Goal: Information Seeking & Learning: Learn about a topic

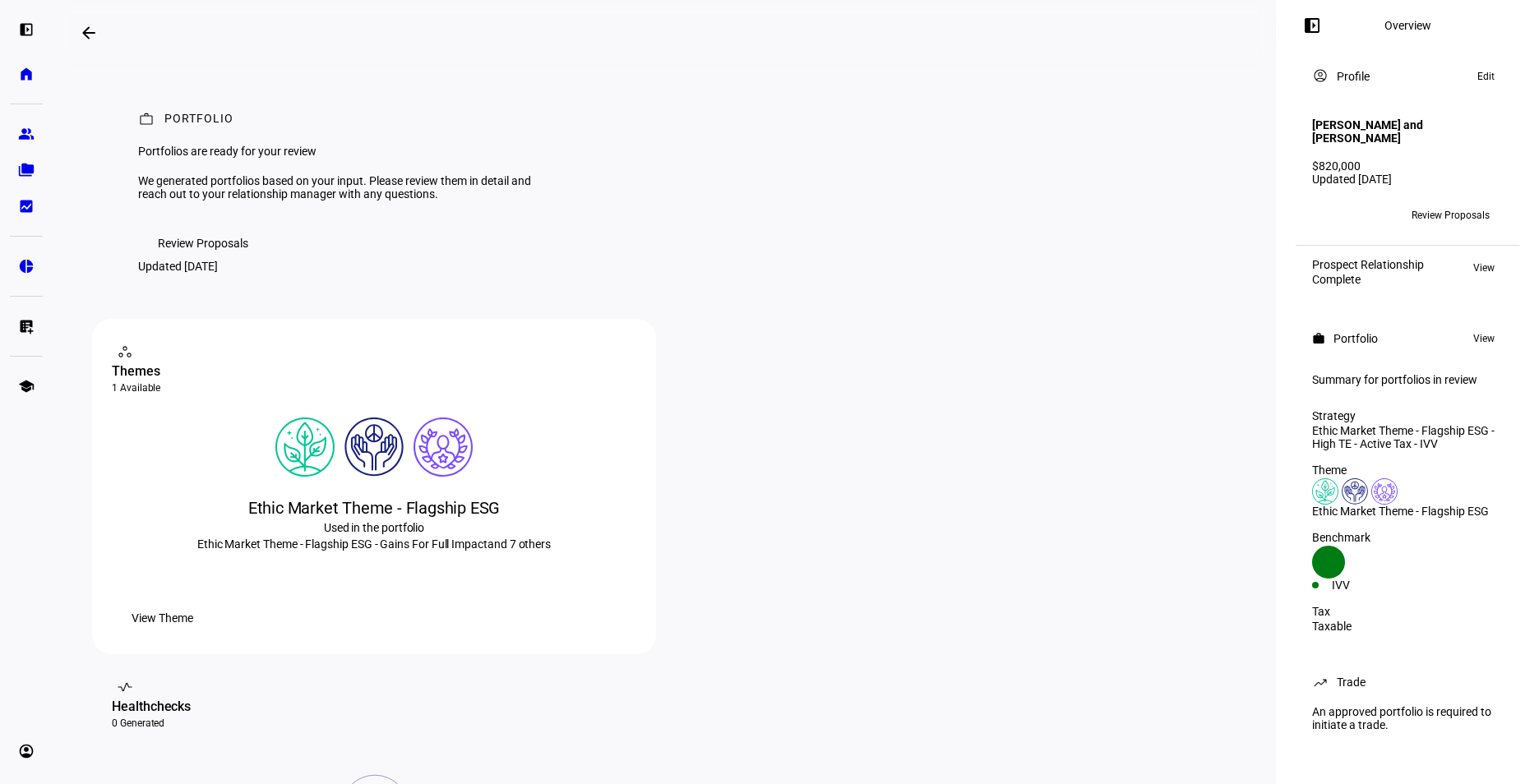
click at [182, 259] on span "Review Proposals" at bounding box center [202, 244] width 90 height 33
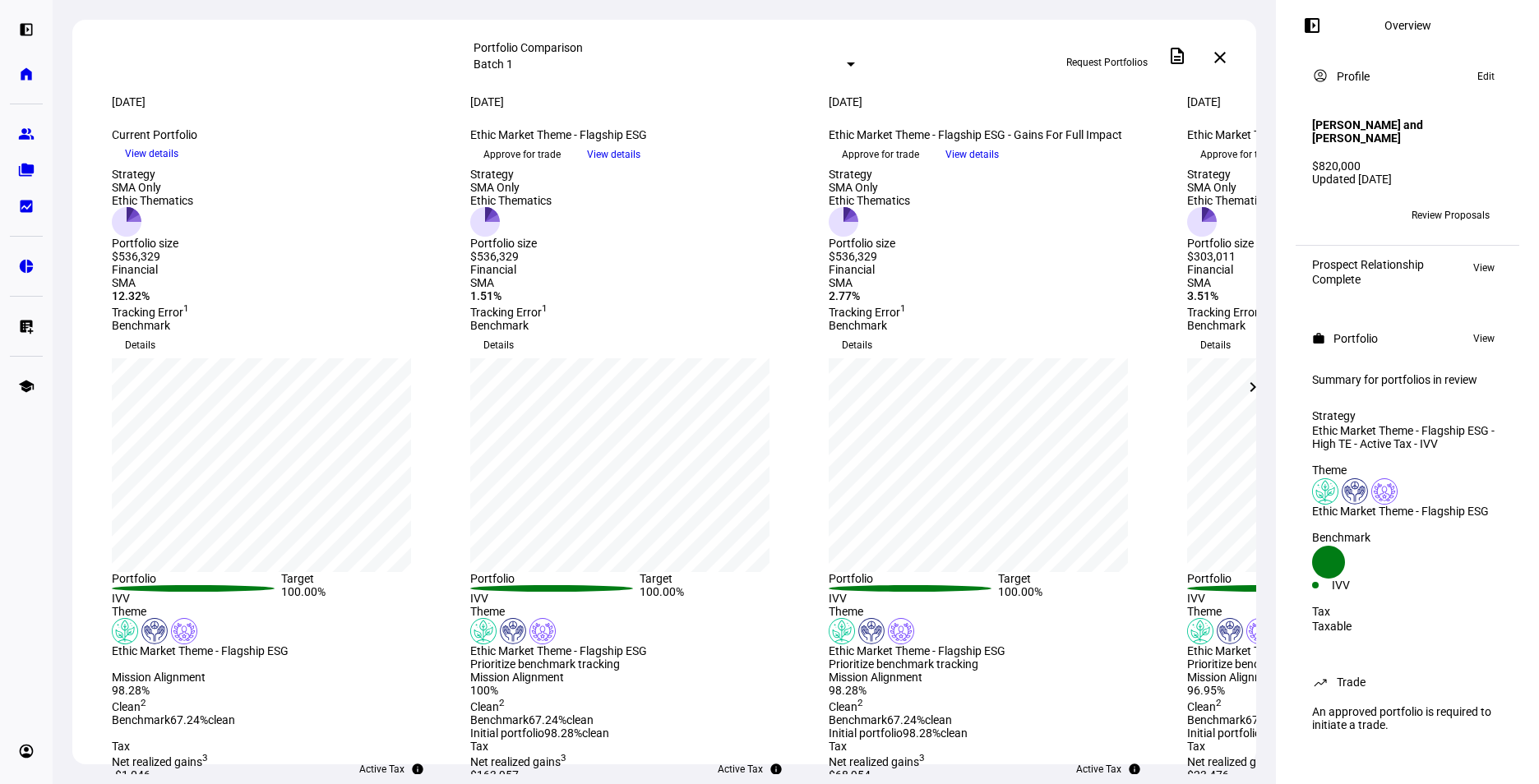
click at [1307, 32] on mat-icon "left_panel_open" at bounding box center [1311, 25] width 20 height 20
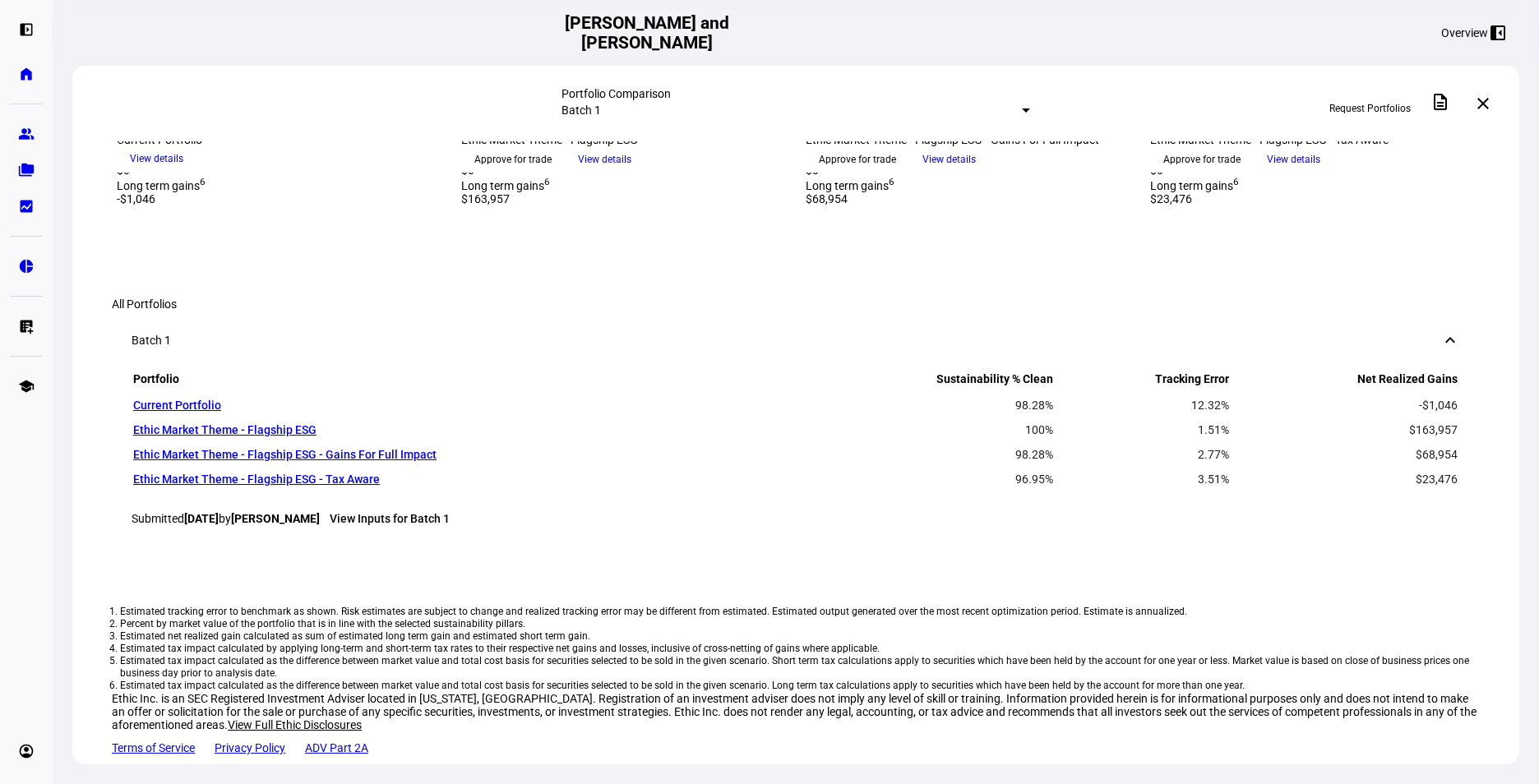
scroll to position [739, 0]
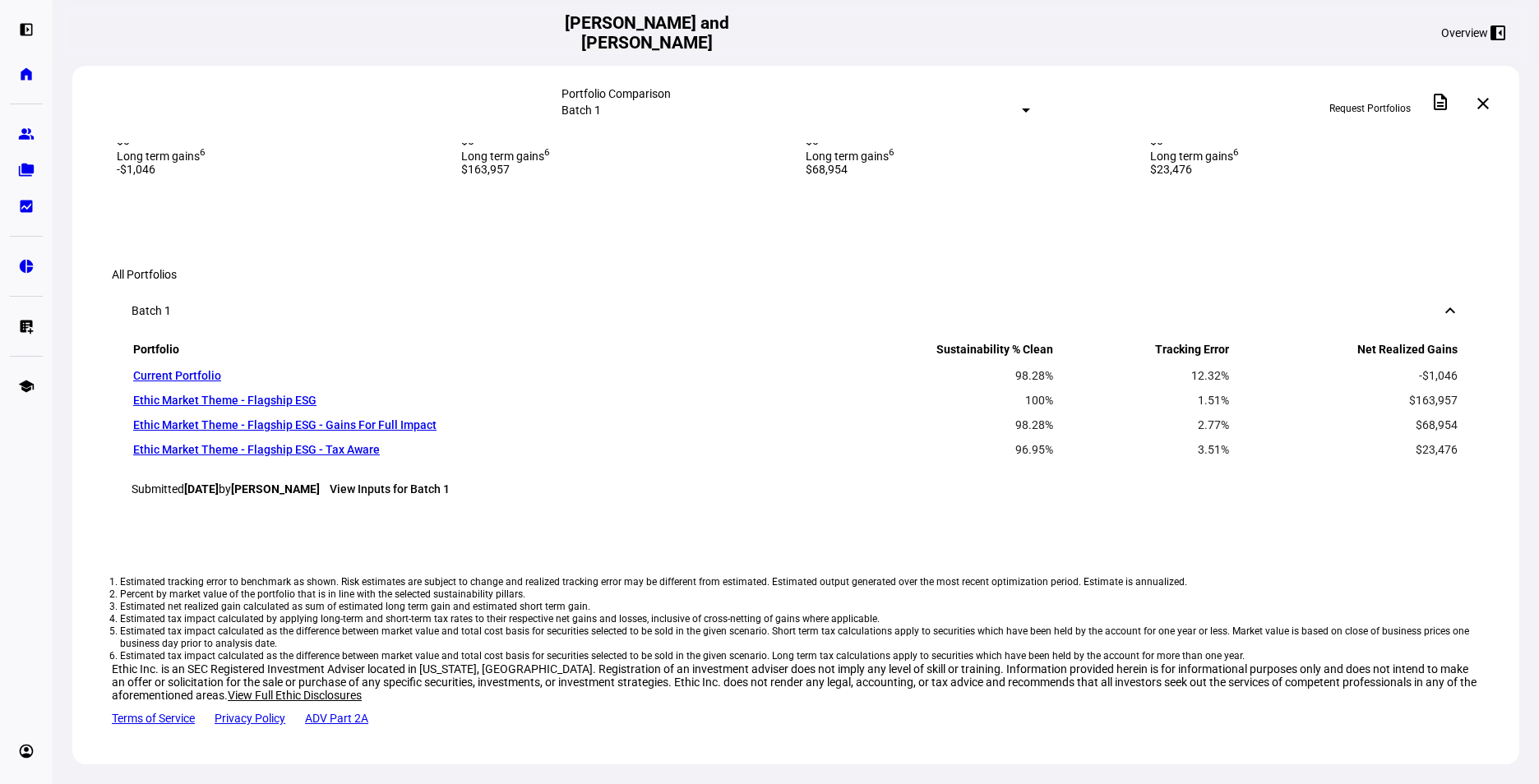
drag, startPoint x: 829, startPoint y: 649, endPoint x: 891, endPoint y: 652, distance: 62.1
click at [891, 88] on div "$68,954" at bounding box center [968, 81] width 324 height 13
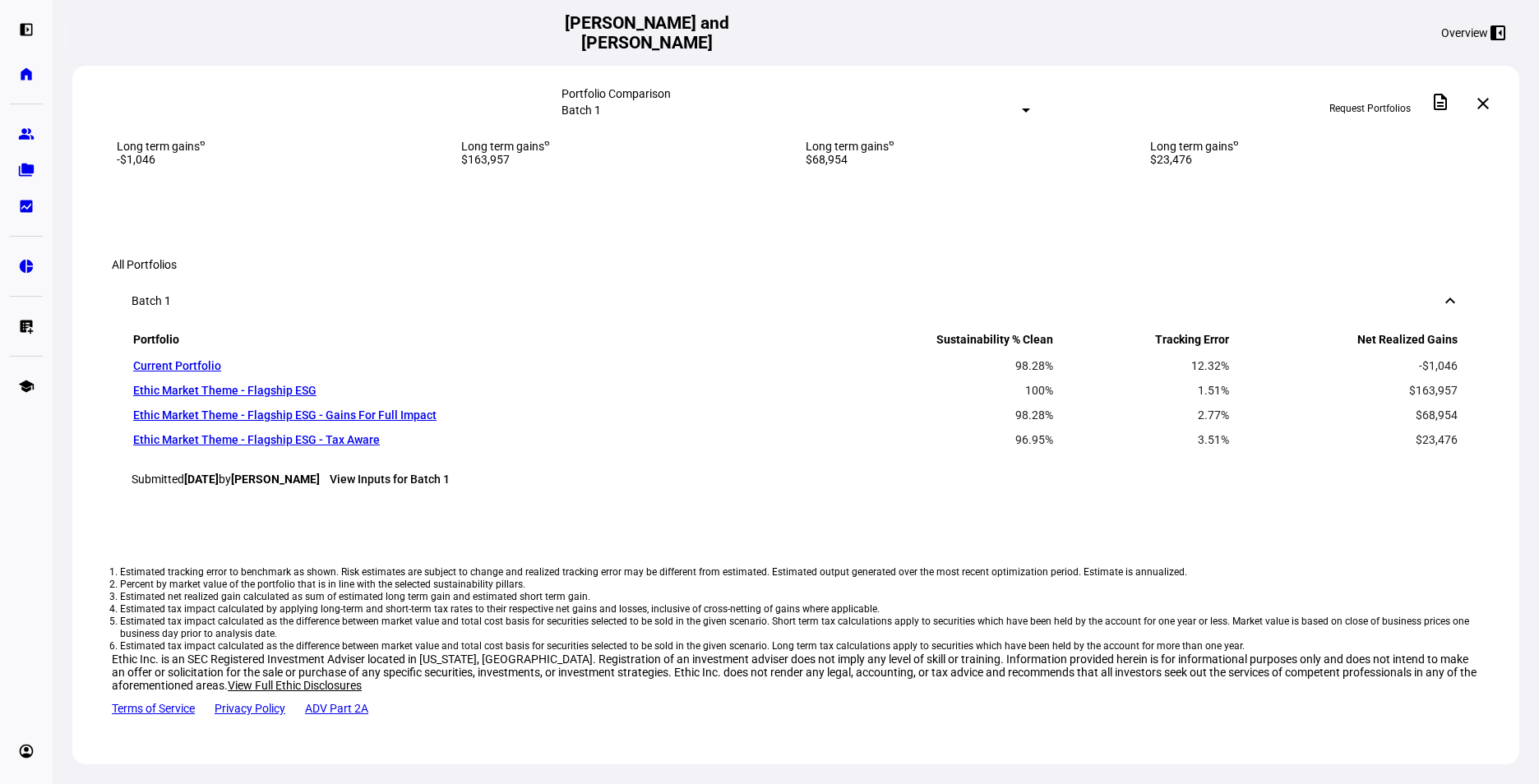
drag, startPoint x: 1173, startPoint y: 569, endPoint x: 1247, endPoint y: 576, distance: 74.3
click at [1247, 78] on div "$23,476" at bounding box center [1312, 71] width 324 height 13
click at [1241, 78] on div "$23,476" at bounding box center [1312, 71] width 324 height 13
drag, startPoint x: 1177, startPoint y: 573, endPoint x: 1236, endPoint y: 577, distance: 59.1
click at [1236, 78] on div "$23,476" at bounding box center [1312, 71] width 324 height 13
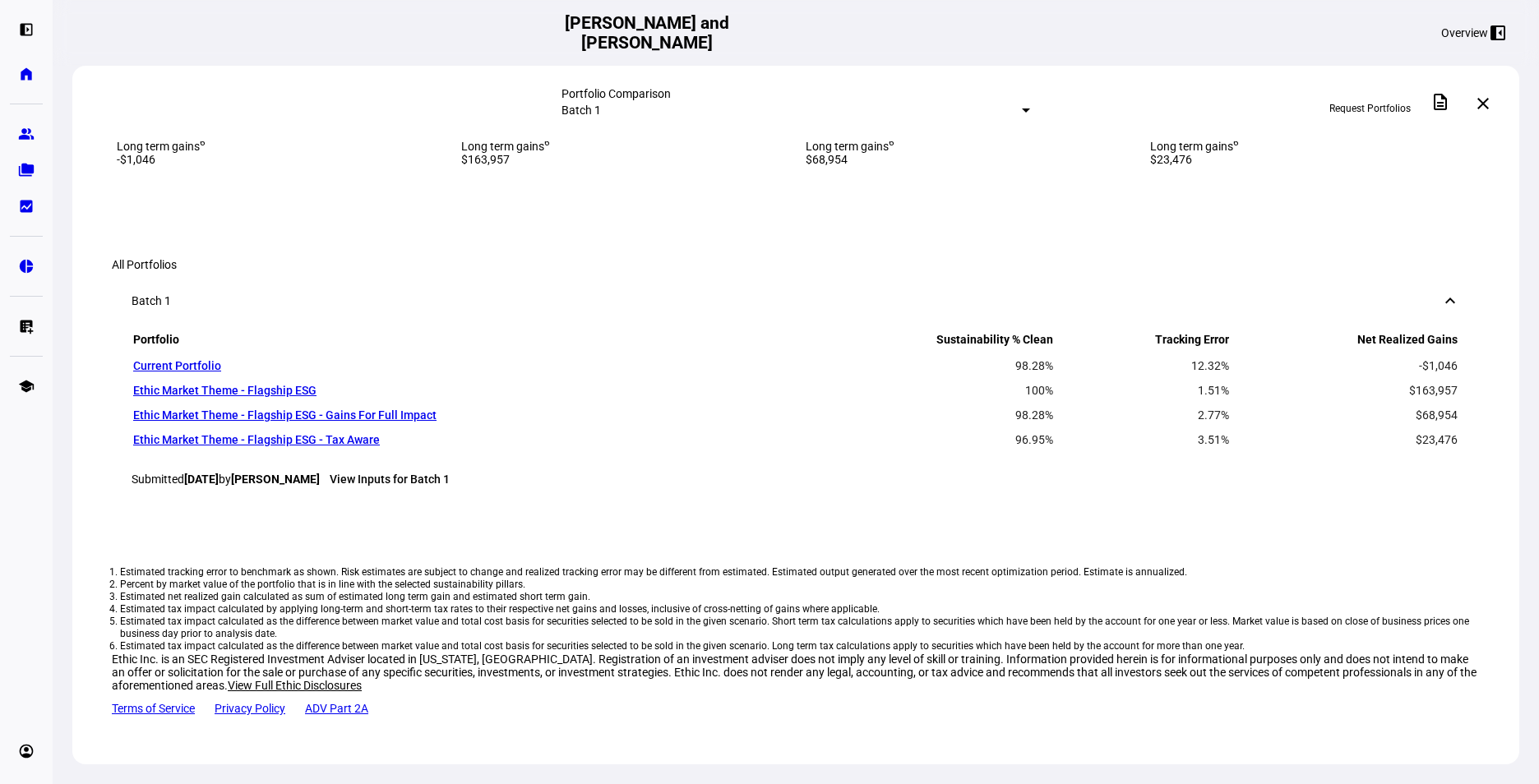
click at [1230, 78] on div "$23,476" at bounding box center [1312, 71] width 324 height 13
click at [1217, 78] on div "$23,476" at bounding box center [1312, 71] width 324 height 13
click at [509, 78] on div "$163,957" at bounding box center [623, 71] width 324 height 13
drag, startPoint x: 495, startPoint y: 567, endPoint x: 564, endPoint y: 576, distance: 69.6
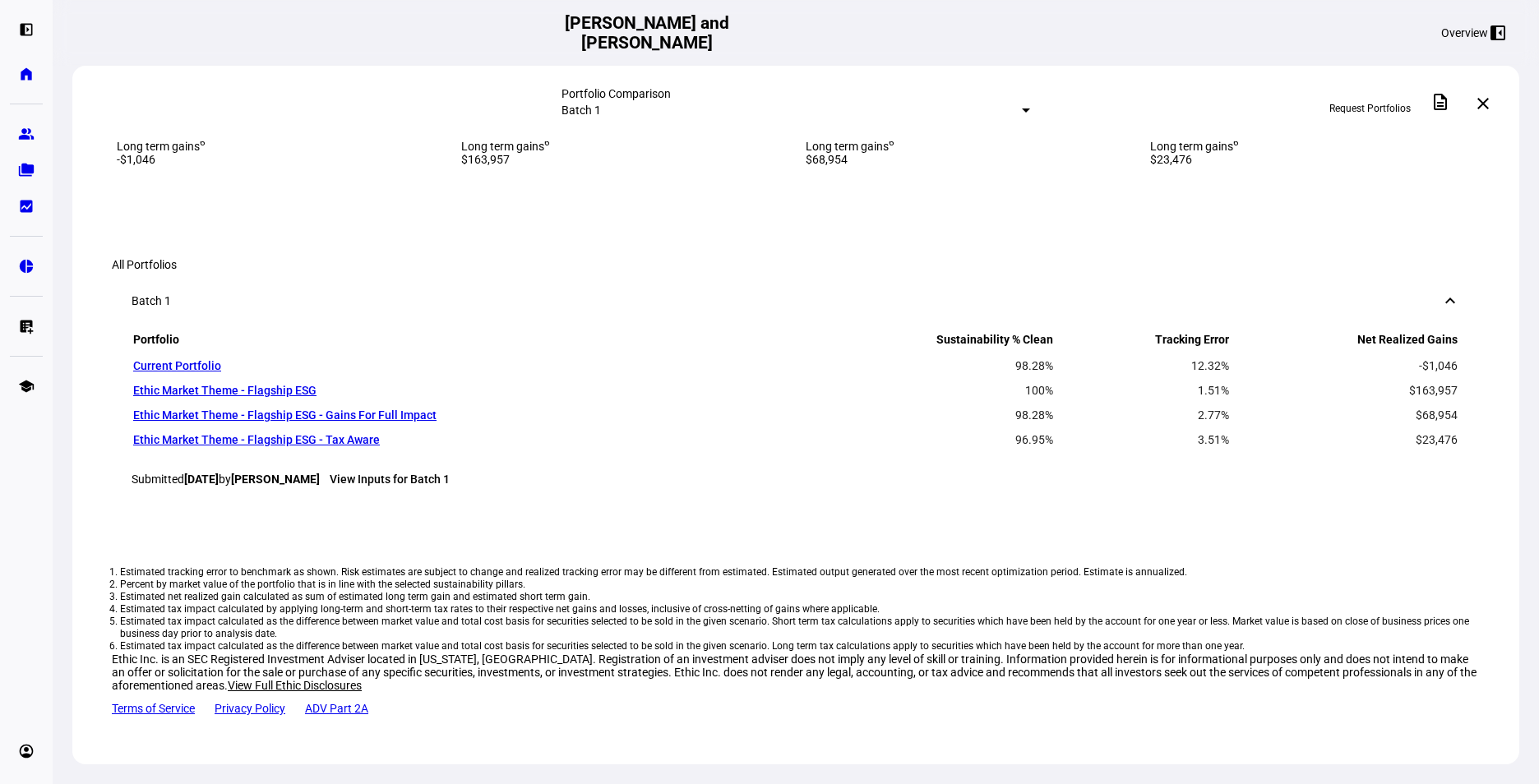
click at [564, 78] on div "$163,957" at bounding box center [623, 71] width 324 height 13
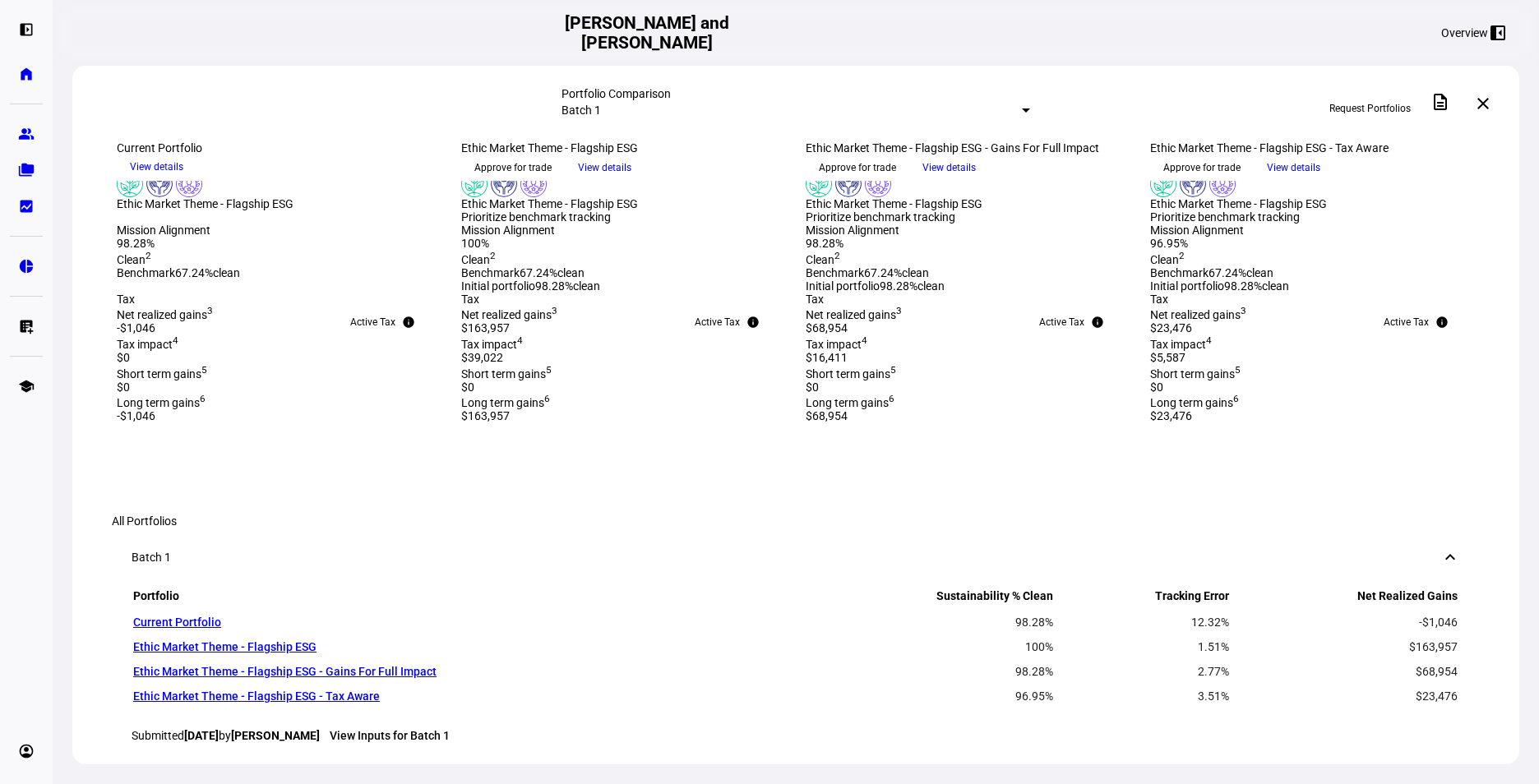
scroll to position [411, 0]
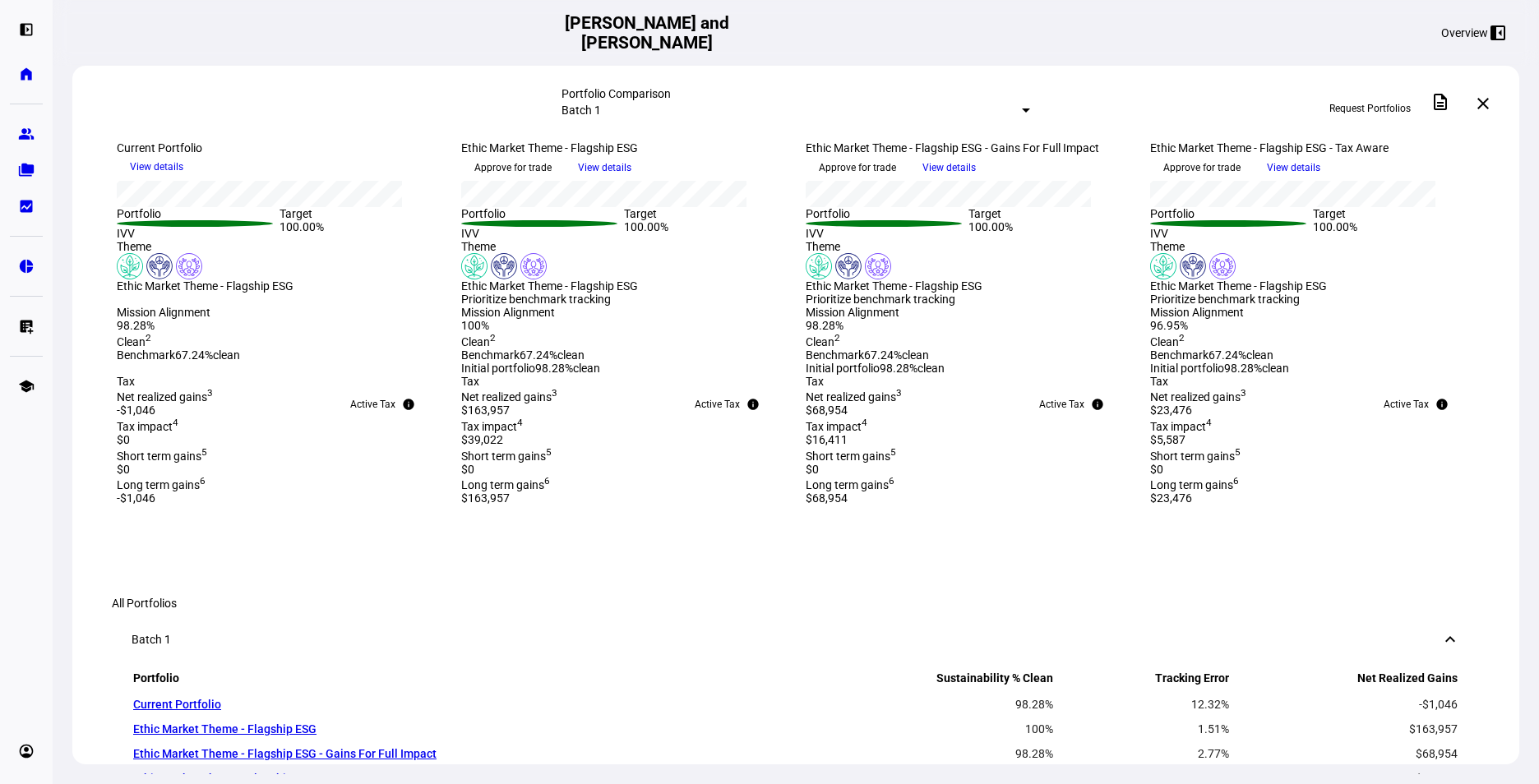
click at [1320, 180] on span "View details" at bounding box center [1293, 167] width 53 height 25
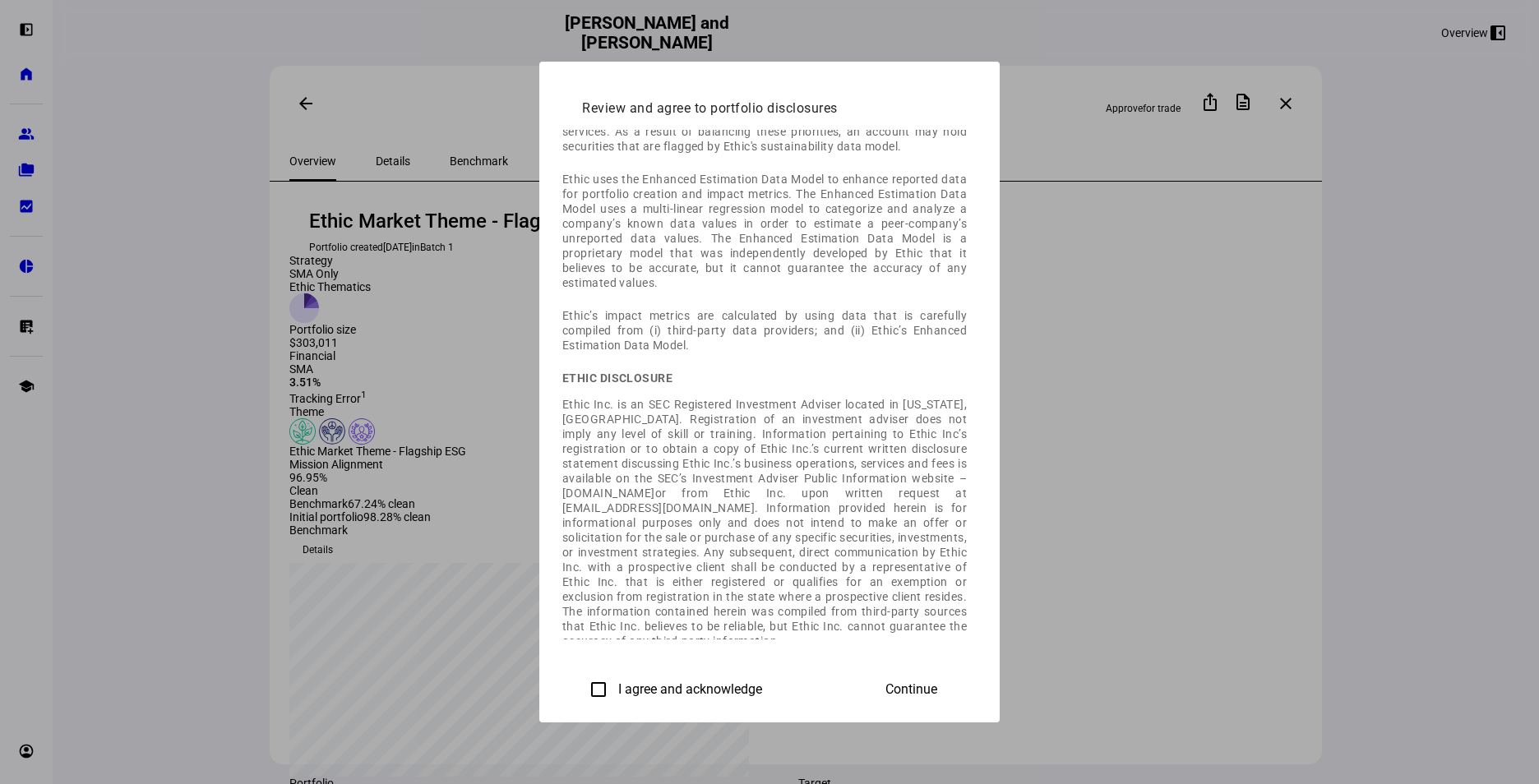
scroll to position [213, 0]
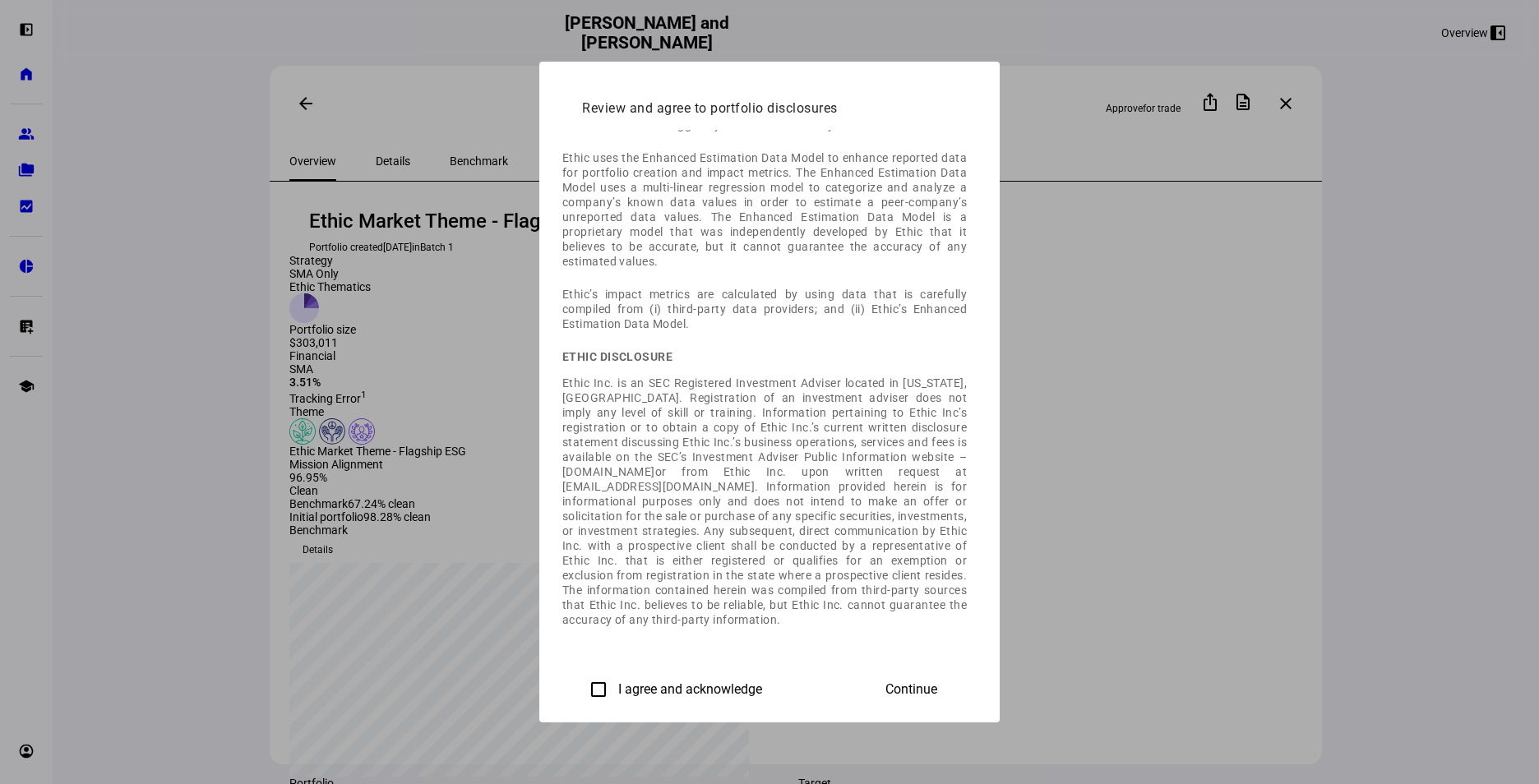
click at [582, 693] on input "I agree and acknowledge" at bounding box center [599, 689] width 33 height 33
checkbox input "true"
click at [937, 692] on span "Continue" at bounding box center [911, 689] width 52 height 15
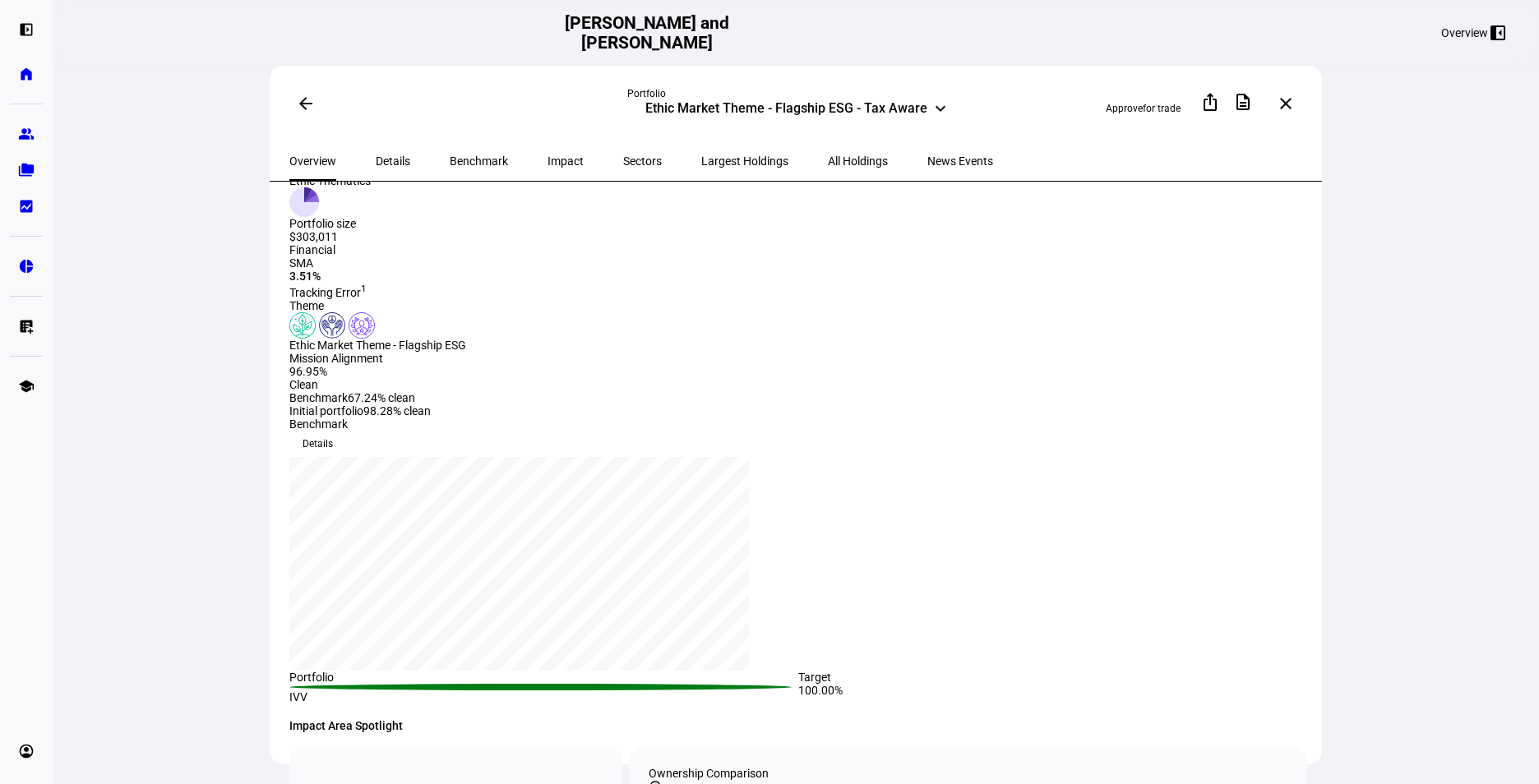
scroll to position [0, 0]
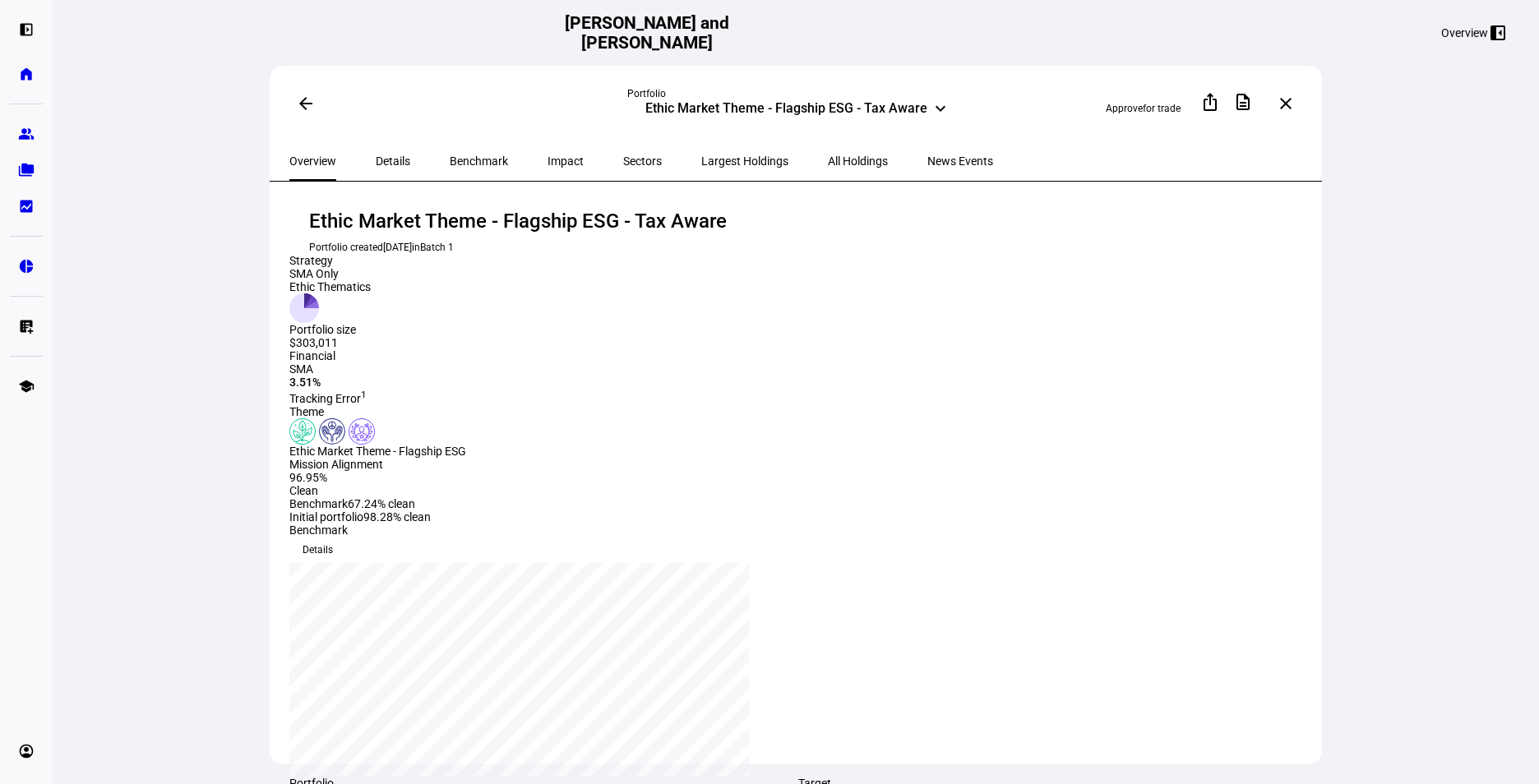
click at [381, 165] on span "Details" at bounding box center [393, 160] width 34 height 39
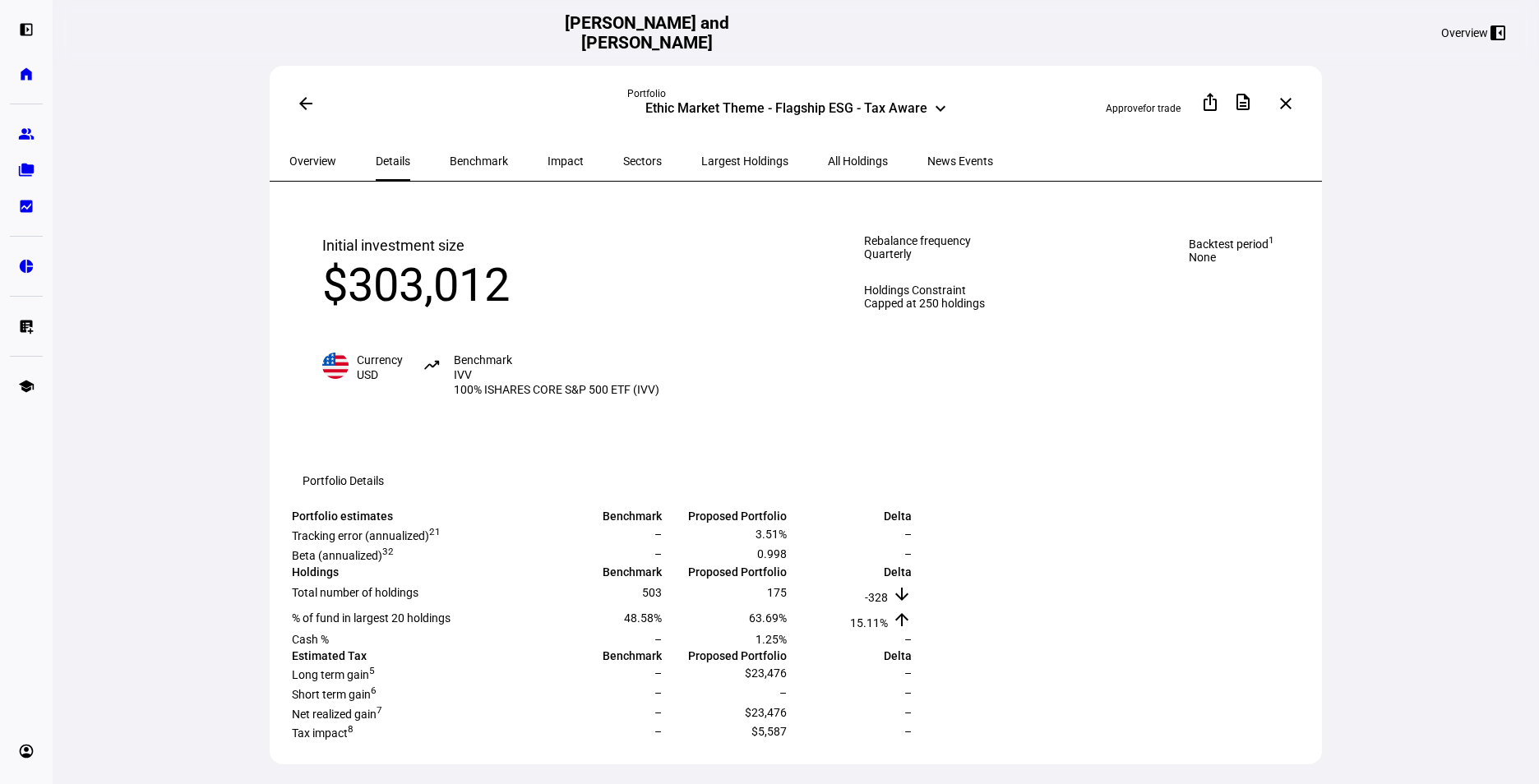
click at [701, 155] on span "Largest Holdings" at bounding box center [744, 160] width 87 height 11
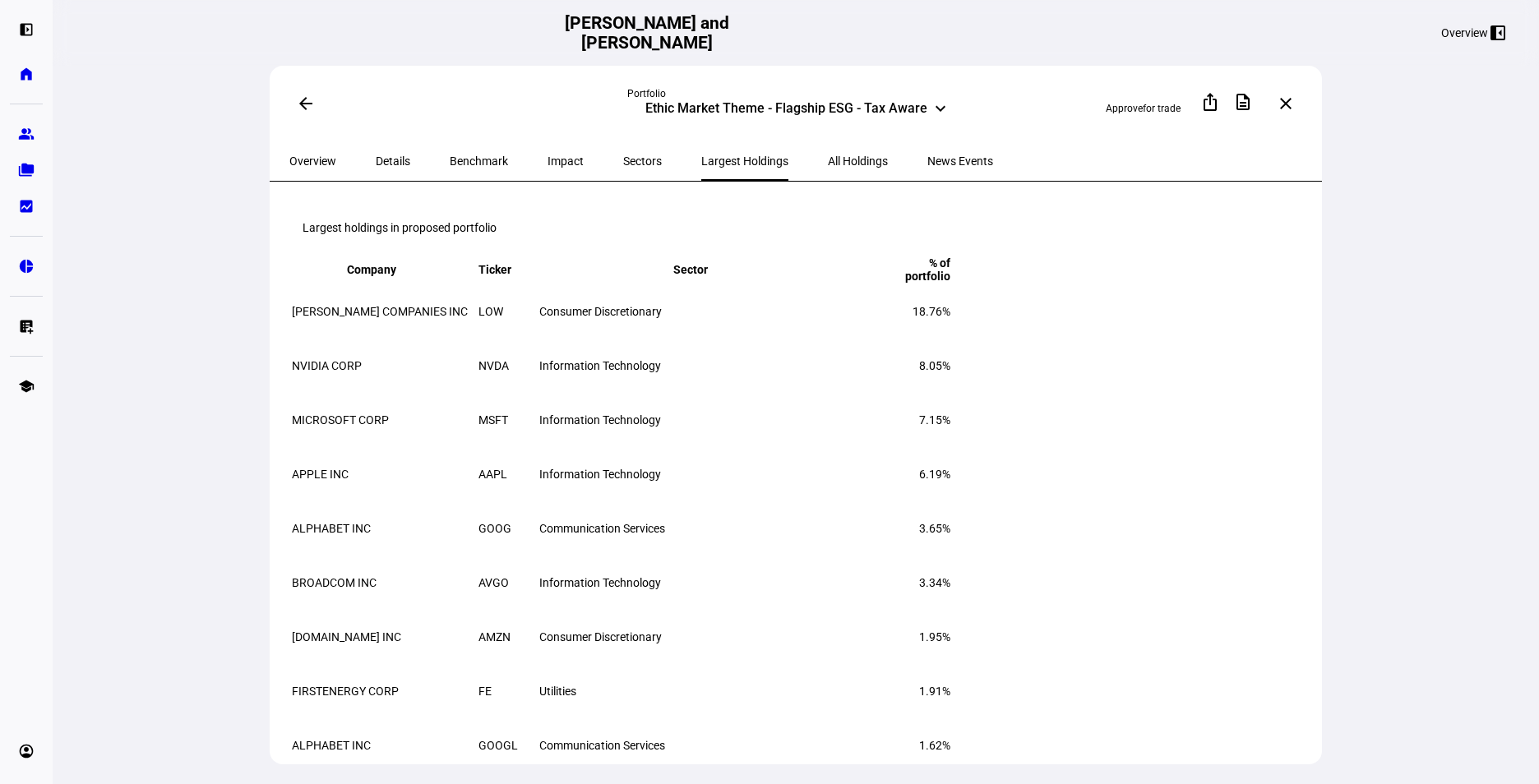
drag, startPoint x: 311, startPoint y: 326, endPoint x: 1280, endPoint y: 330, distance: 969.0
click at [951, 330] on tr "[PERSON_NAME] COMPANIES INC LOW Consumer Discretionary 18.76%" at bounding box center [621, 311] width 660 height 53
drag, startPoint x: 1280, startPoint y: 330, endPoint x: 1205, endPoint y: 315, distance: 76.5
click at [951, 315] on td "18.76%" at bounding box center [910, 311] width 82 height 53
drag, startPoint x: 1242, startPoint y: 324, endPoint x: 1275, endPoint y: 329, distance: 33.4
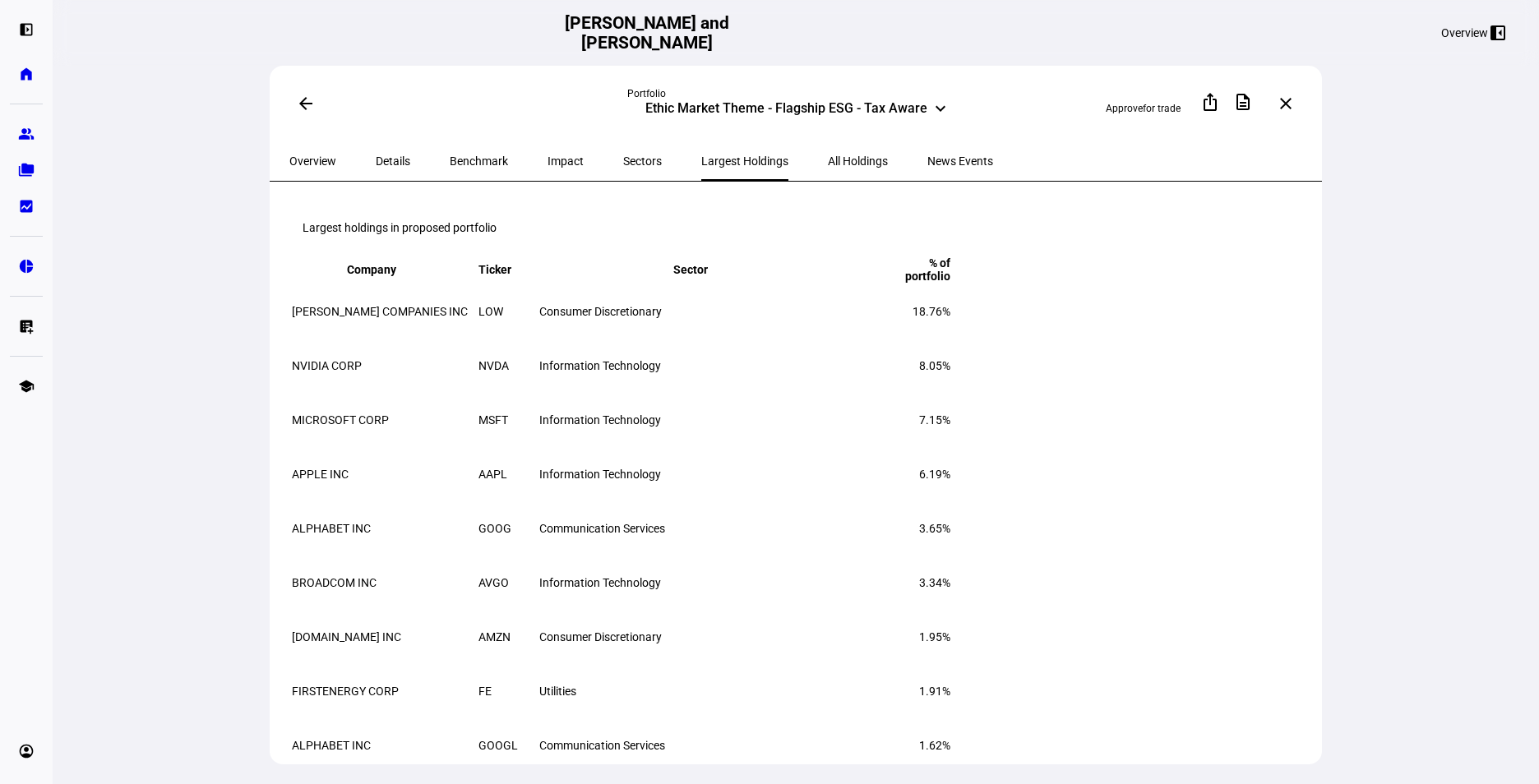
click at [950, 318] on span "18.76%" at bounding box center [931, 311] width 38 height 13
click at [623, 155] on span "Sectors" at bounding box center [642, 160] width 39 height 11
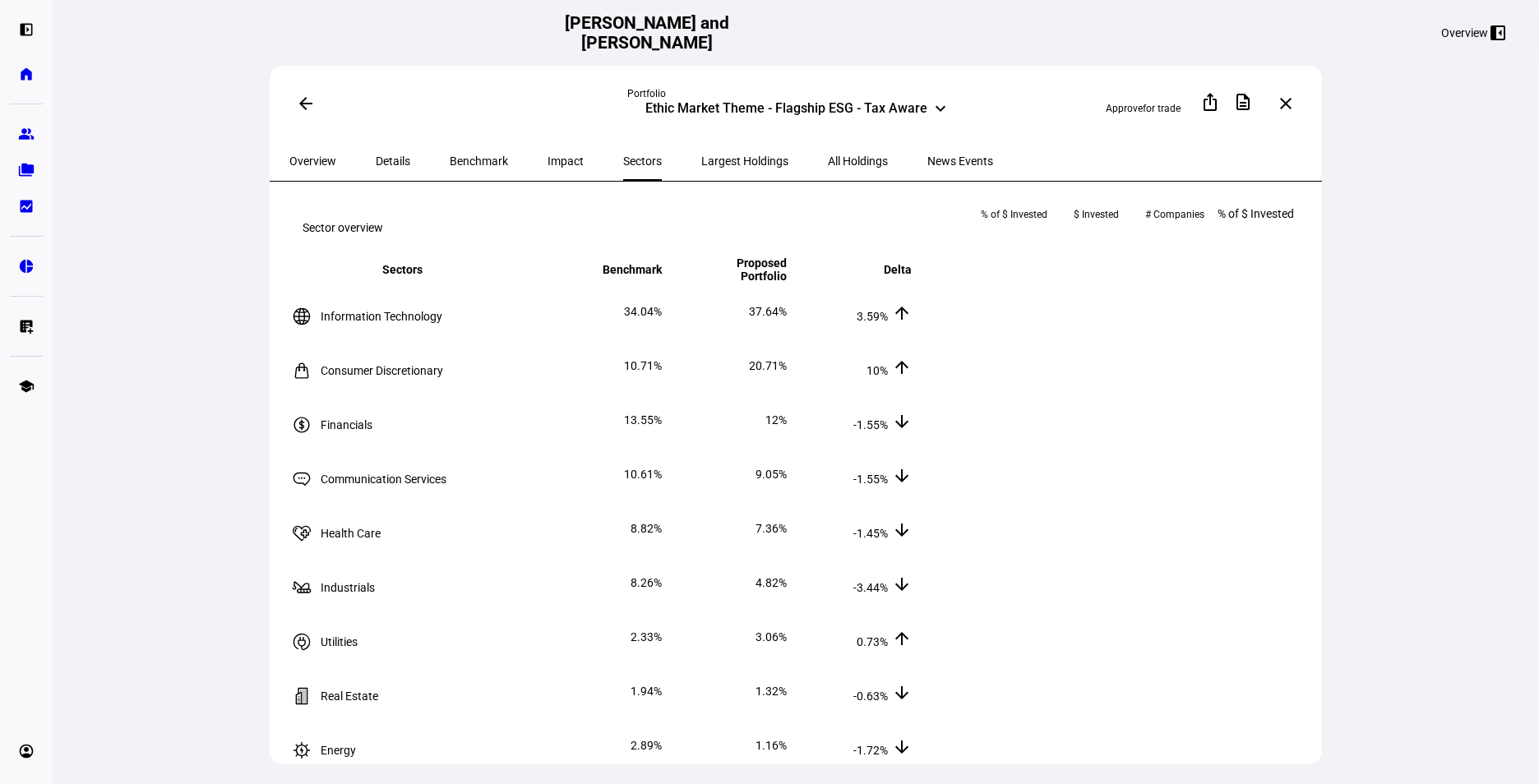
click at [548, 155] on span "Impact" at bounding box center [565, 160] width 36 height 11
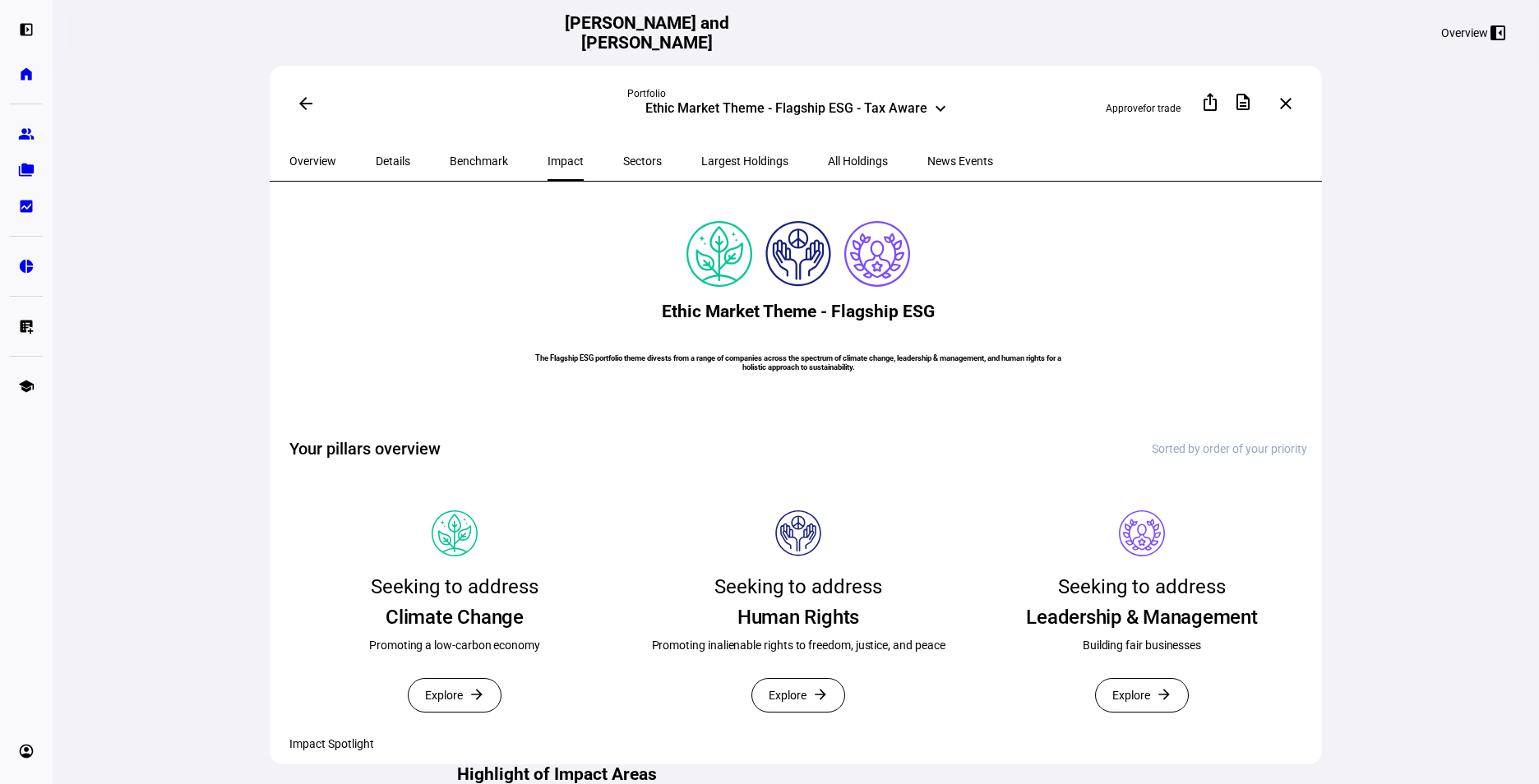
click at [317, 113] on span at bounding box center [305, 103] width 39 height 39
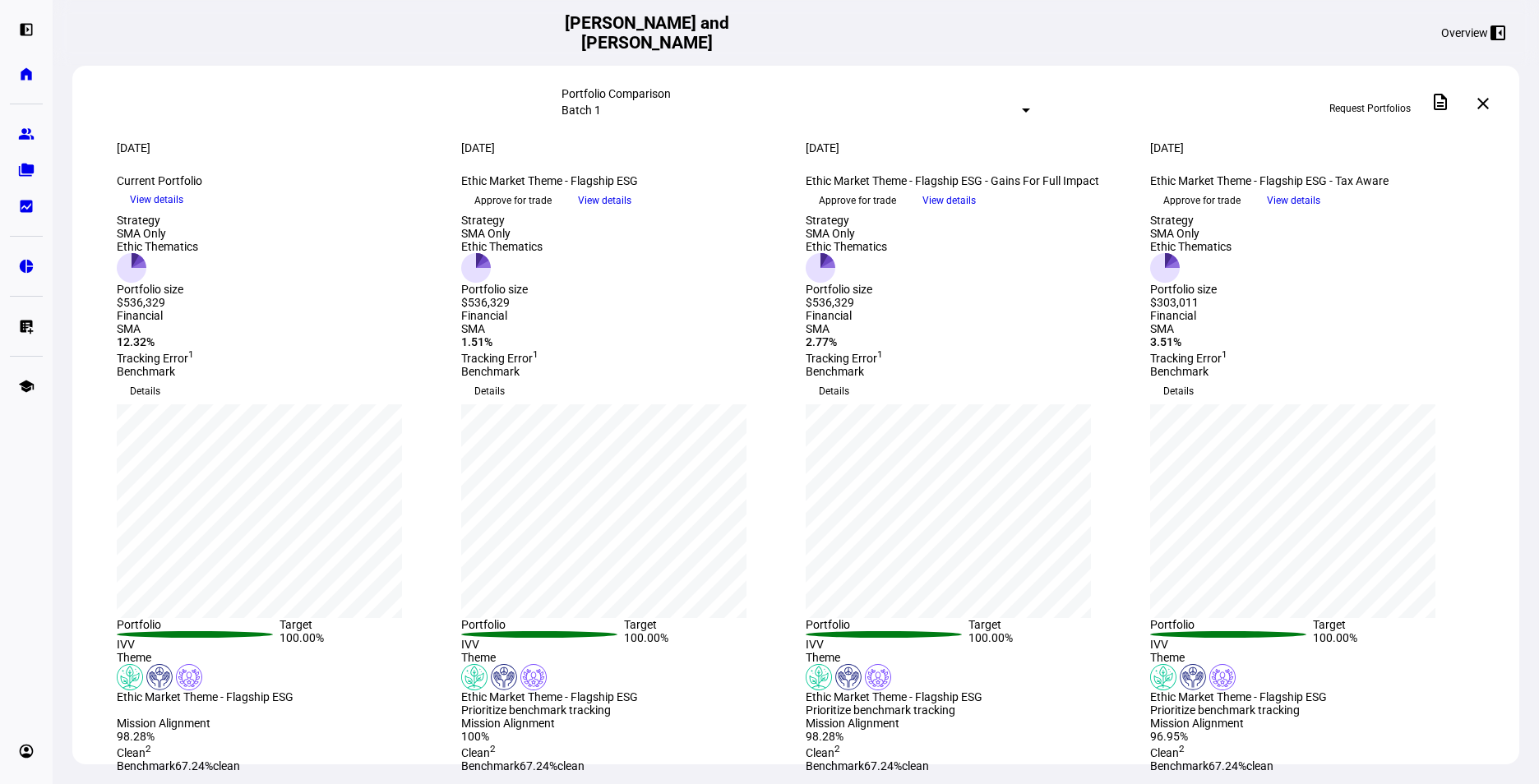
click at [1492, 106] on span at bounding box center [1482, 103] width 39 height 39
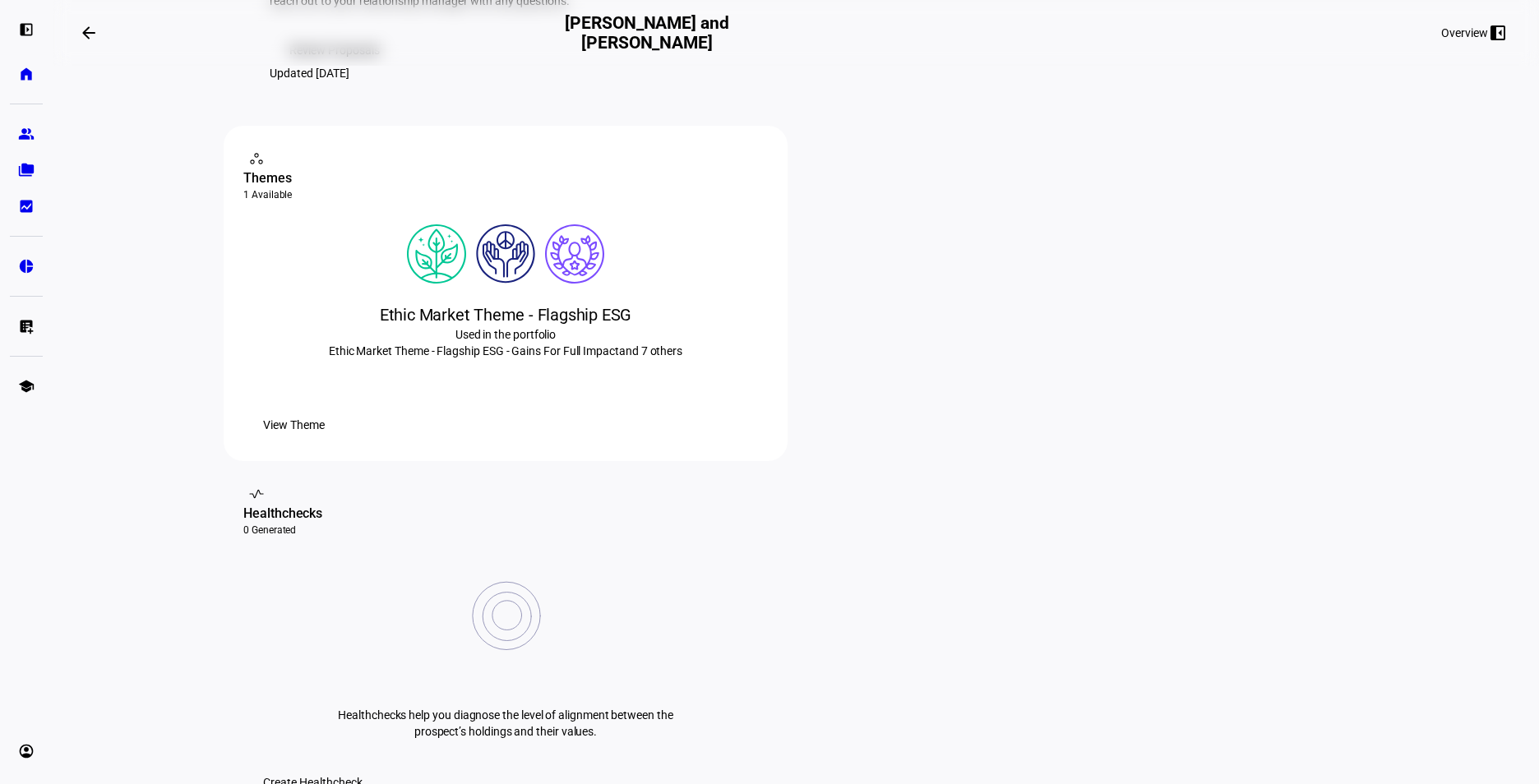
scroll to position [165, 0]
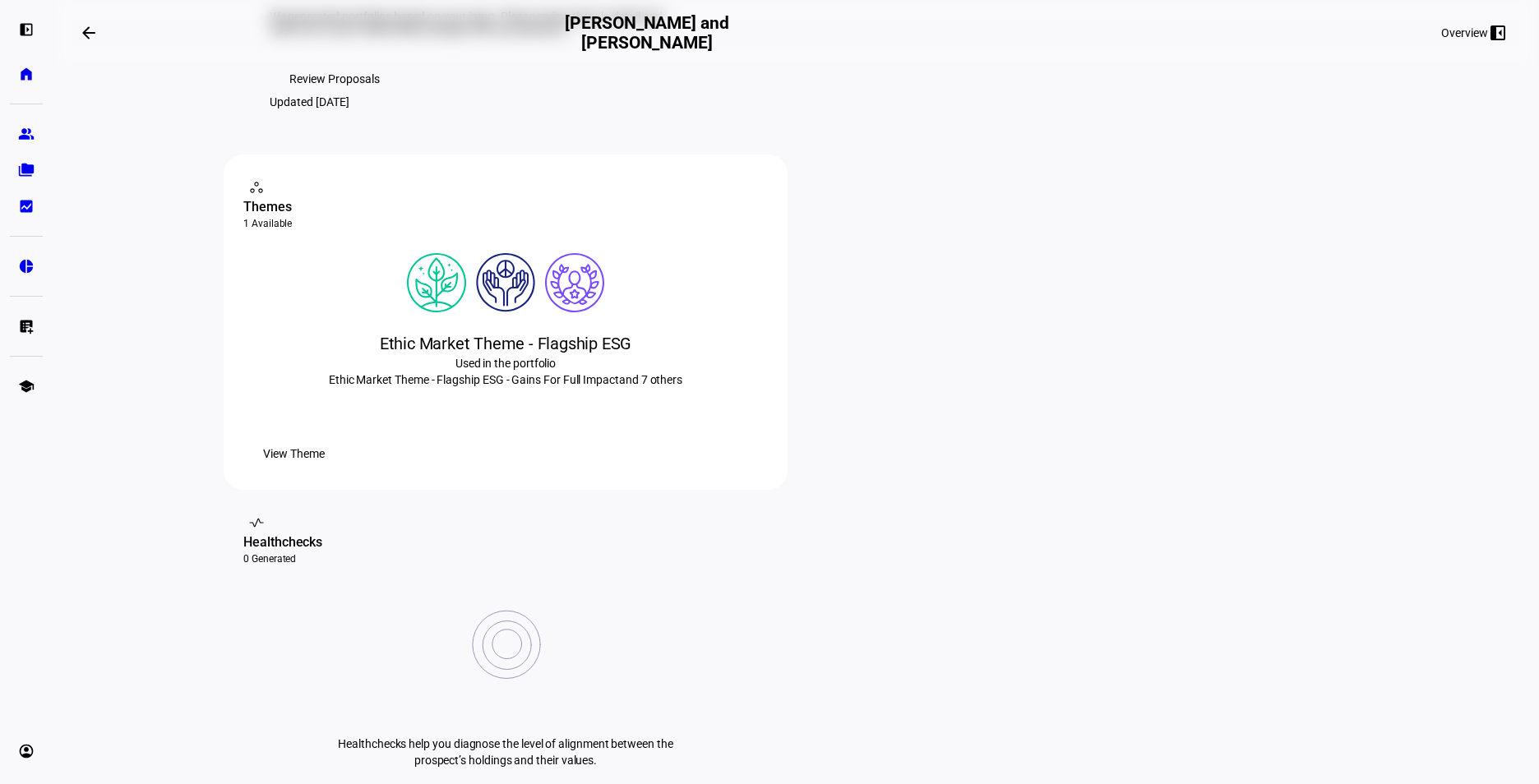
click at [324, 470] on span "View Theme" at bounding box center [294, 454] width 61 height 33
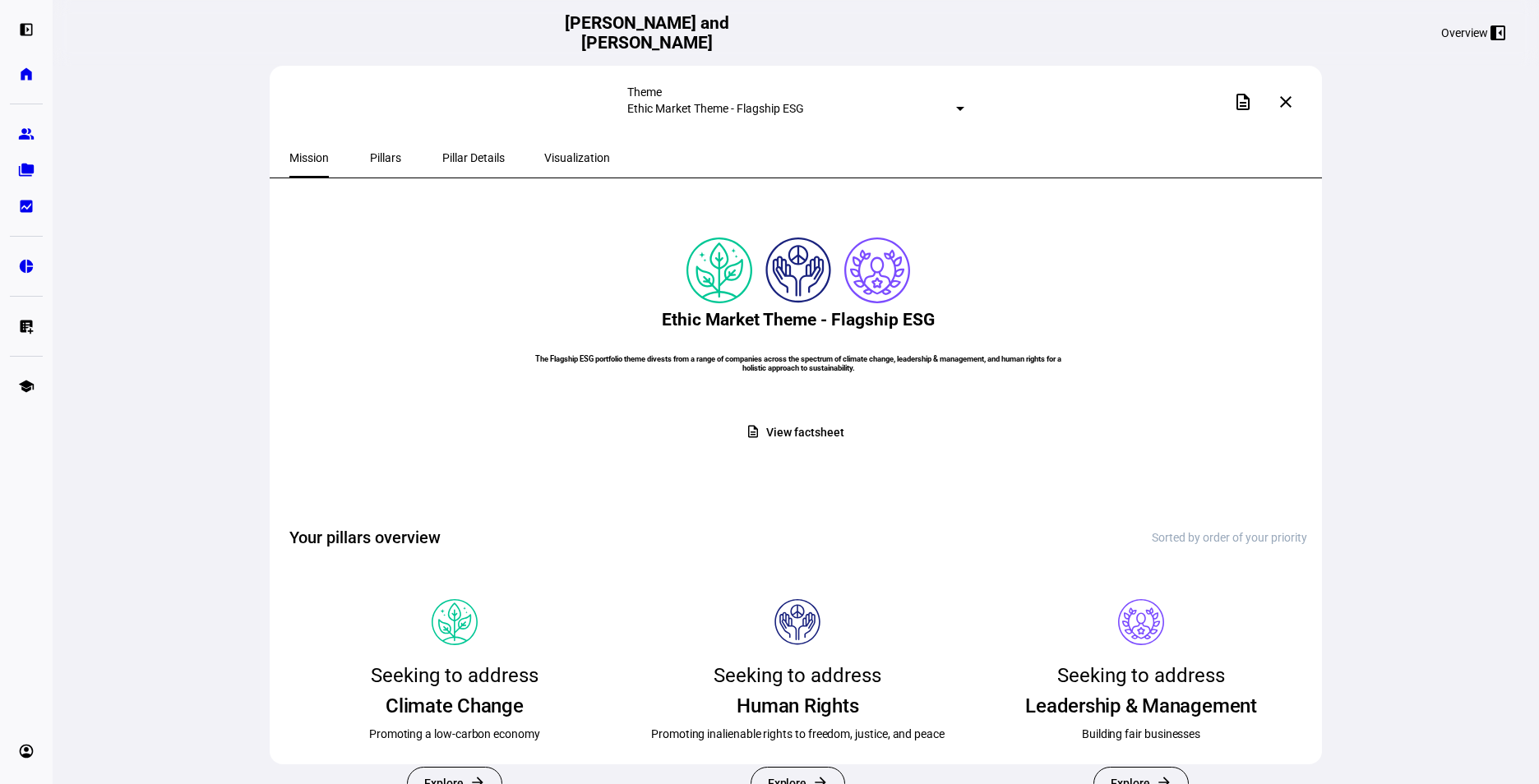
click at [370, 159] on span "Pillars" at bounding box center [386, 157] width 32 height 11
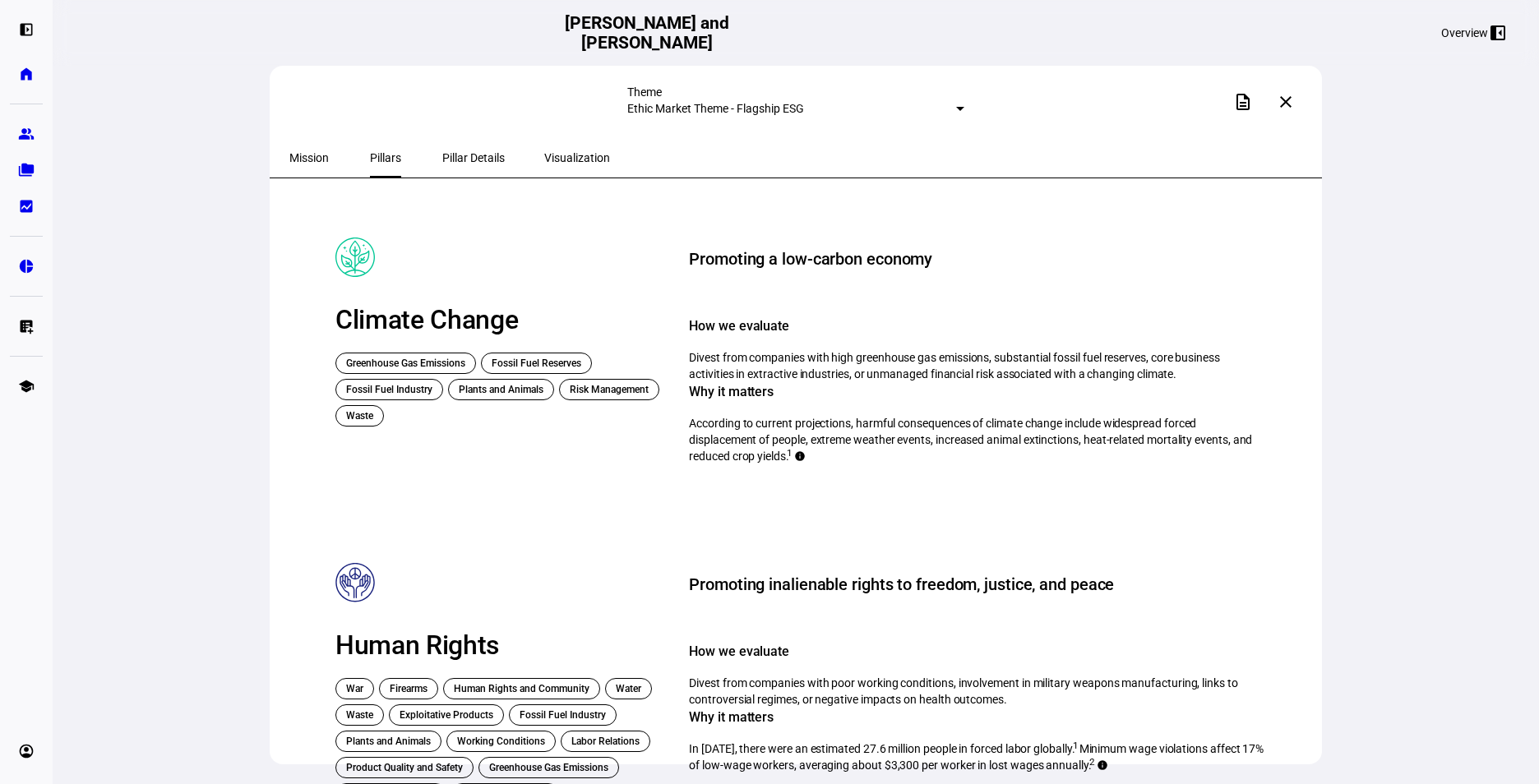
click at [457, 156] on span "Pillar Details" at bounding box center [473, 157] width 62 height 11
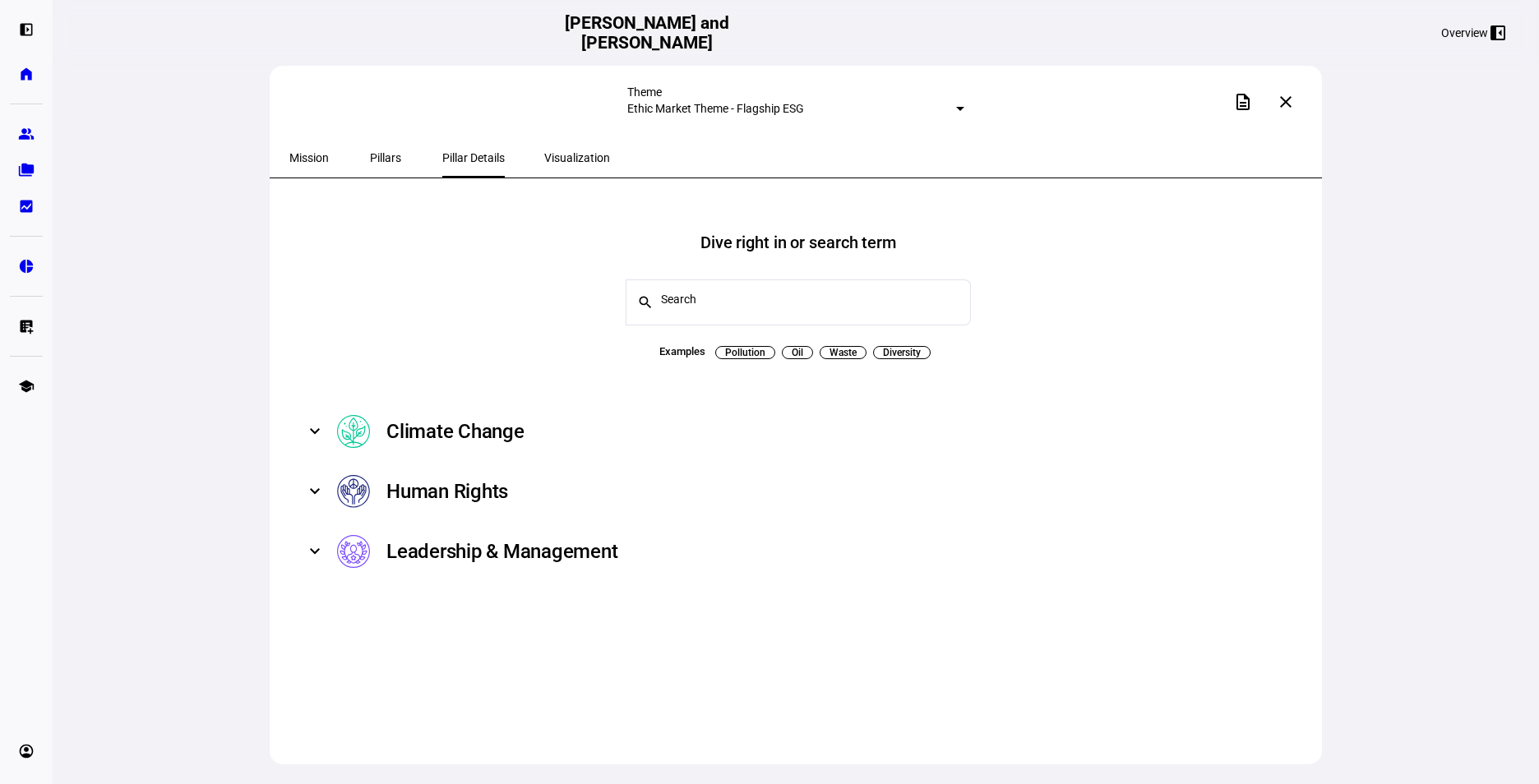
click at [301, 152] on span "Mission" at bounding box center [309, 157] width 39 height 11
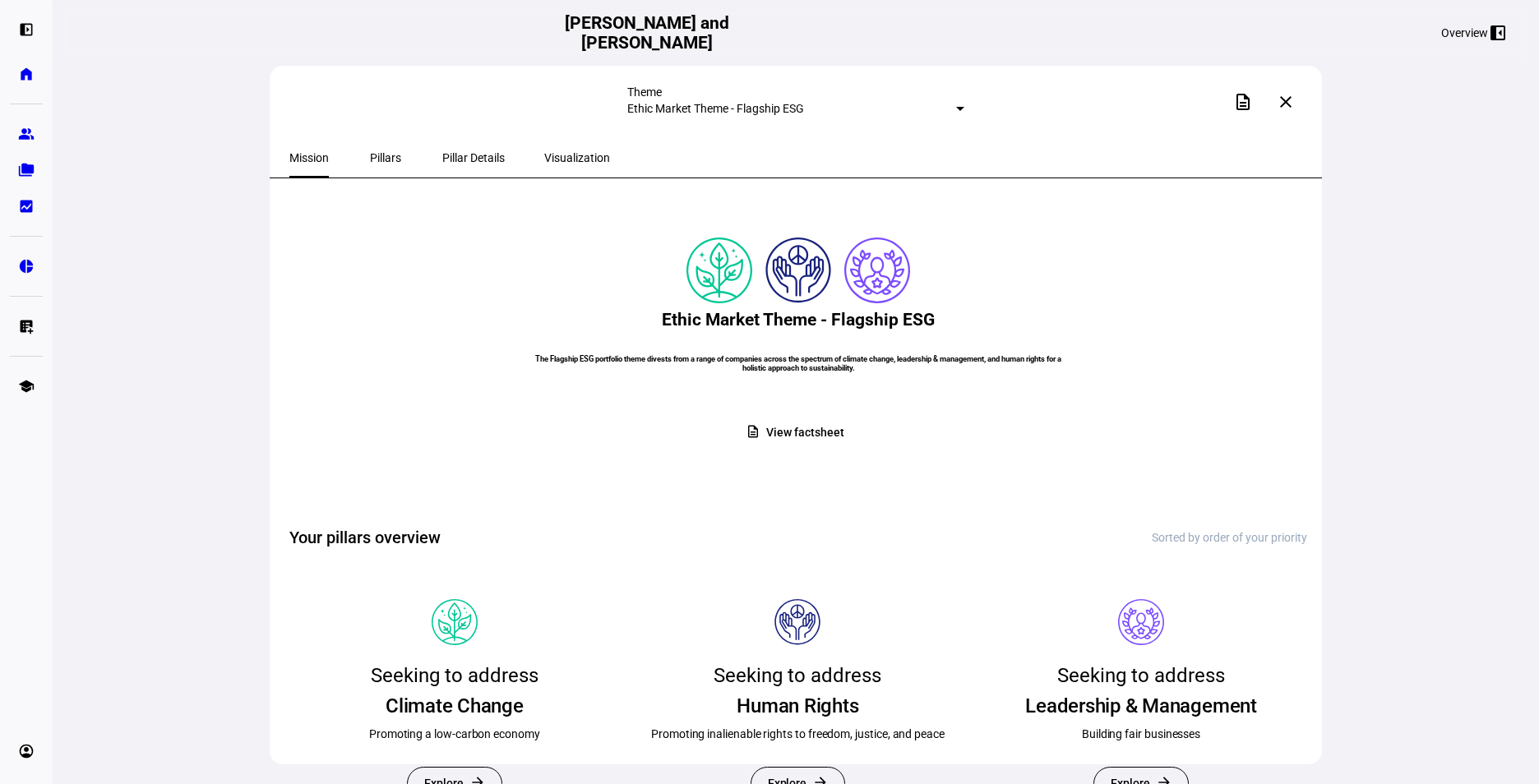
click at [544, 153] on span "Visualization" at bounding box center [577, 157] width 66 height 11
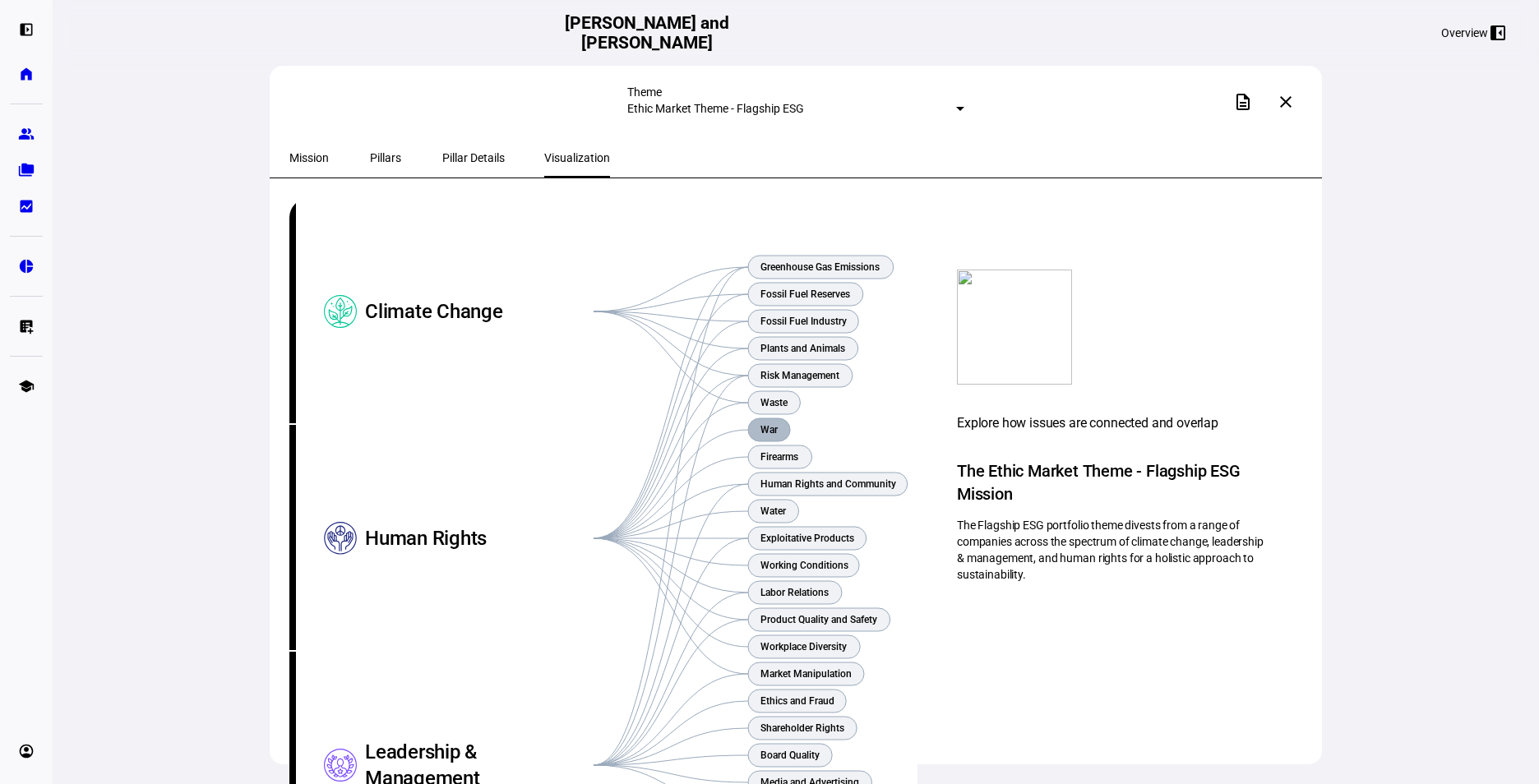
click at [783, 426] on rect at bounding box center [769, 429] width 42 height 23
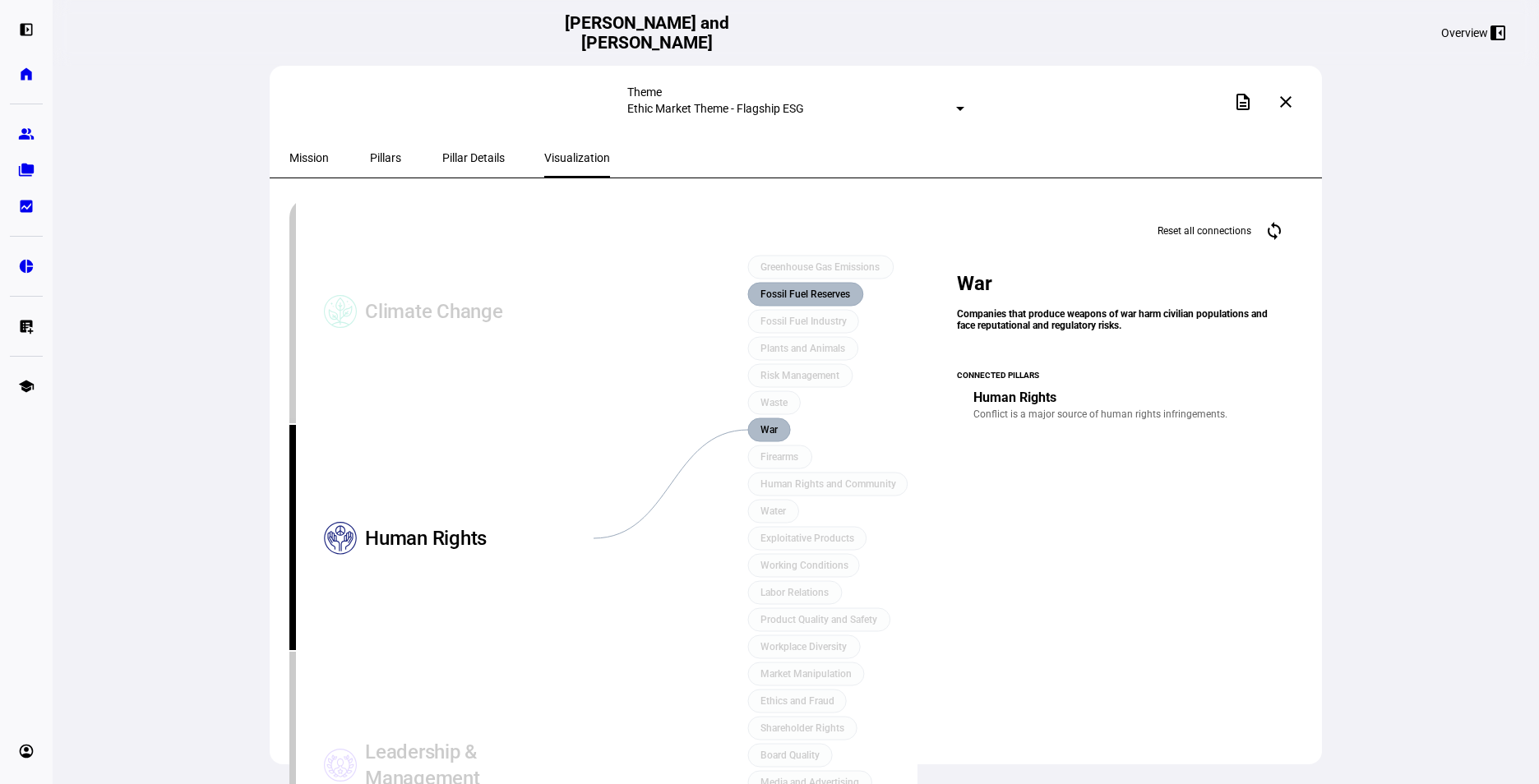
click at [800, 294] on text "Fossil Fuel Reserves" at bounding box center [805, 293] width 89 height 11
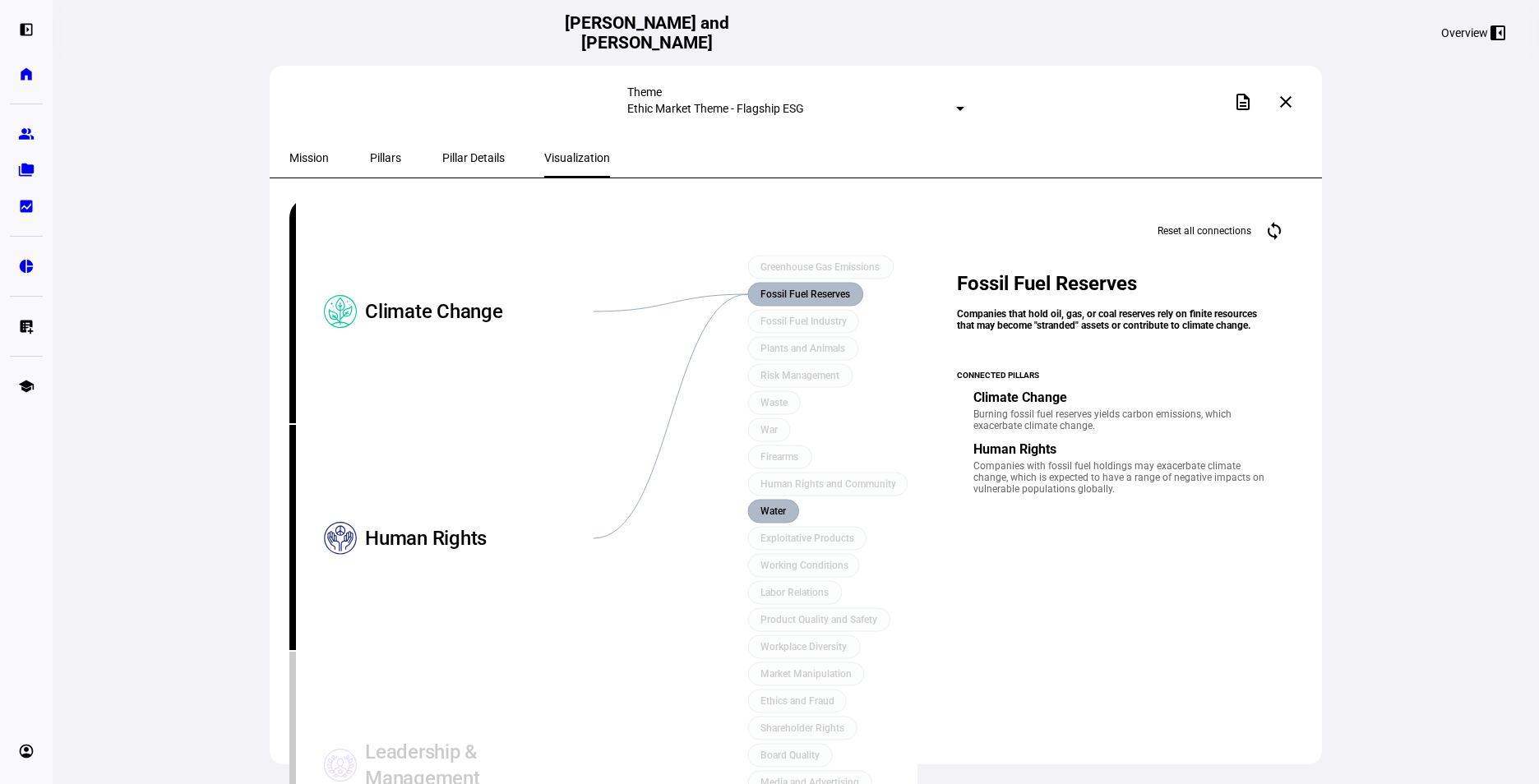
click at [775, 508] on text "Water" at bounding box center [773, 511] width 26 height 11
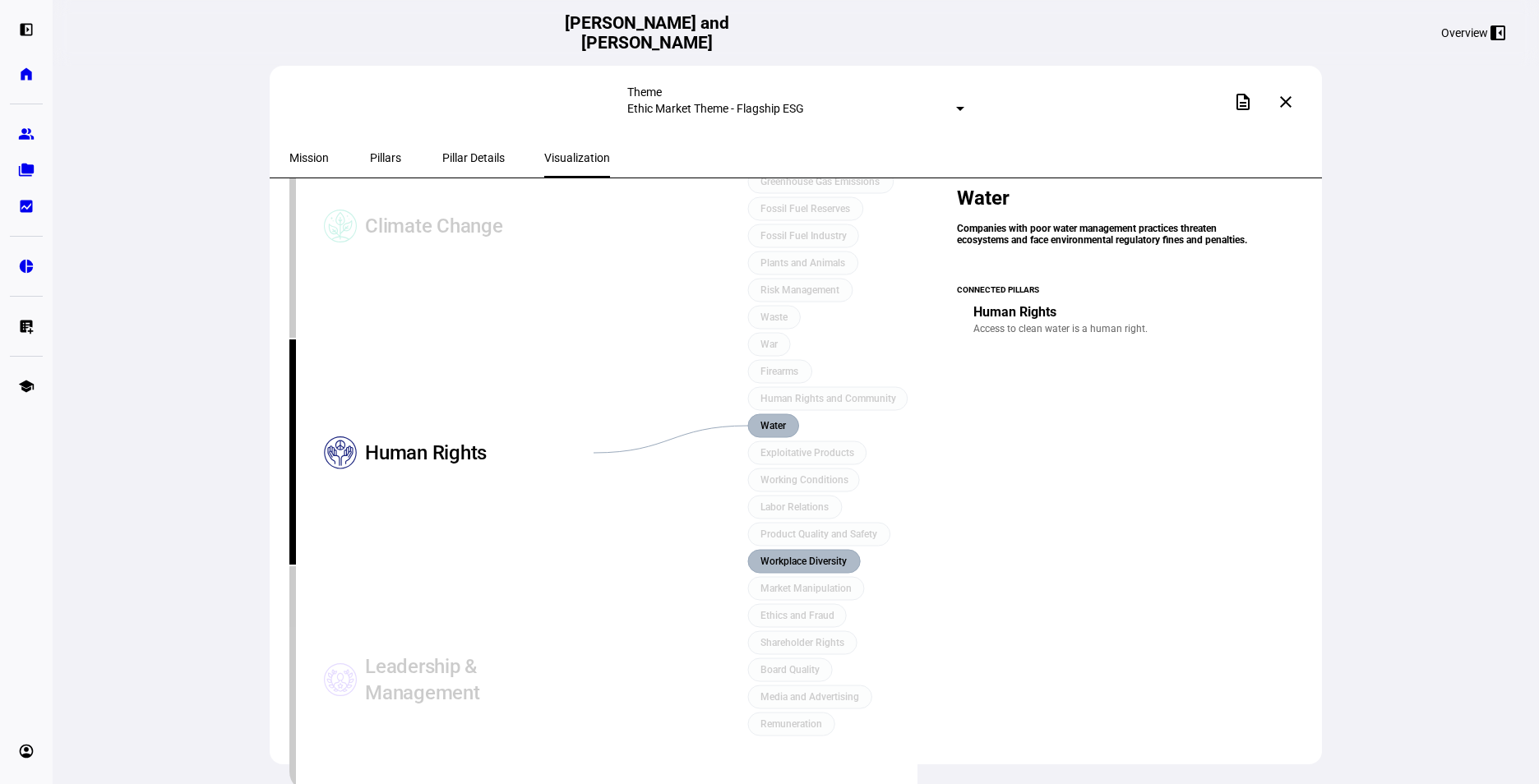
scroll to position [153, 0]
click at [803, 522] on rect at bounding box center [819, 533] width 142 height 23
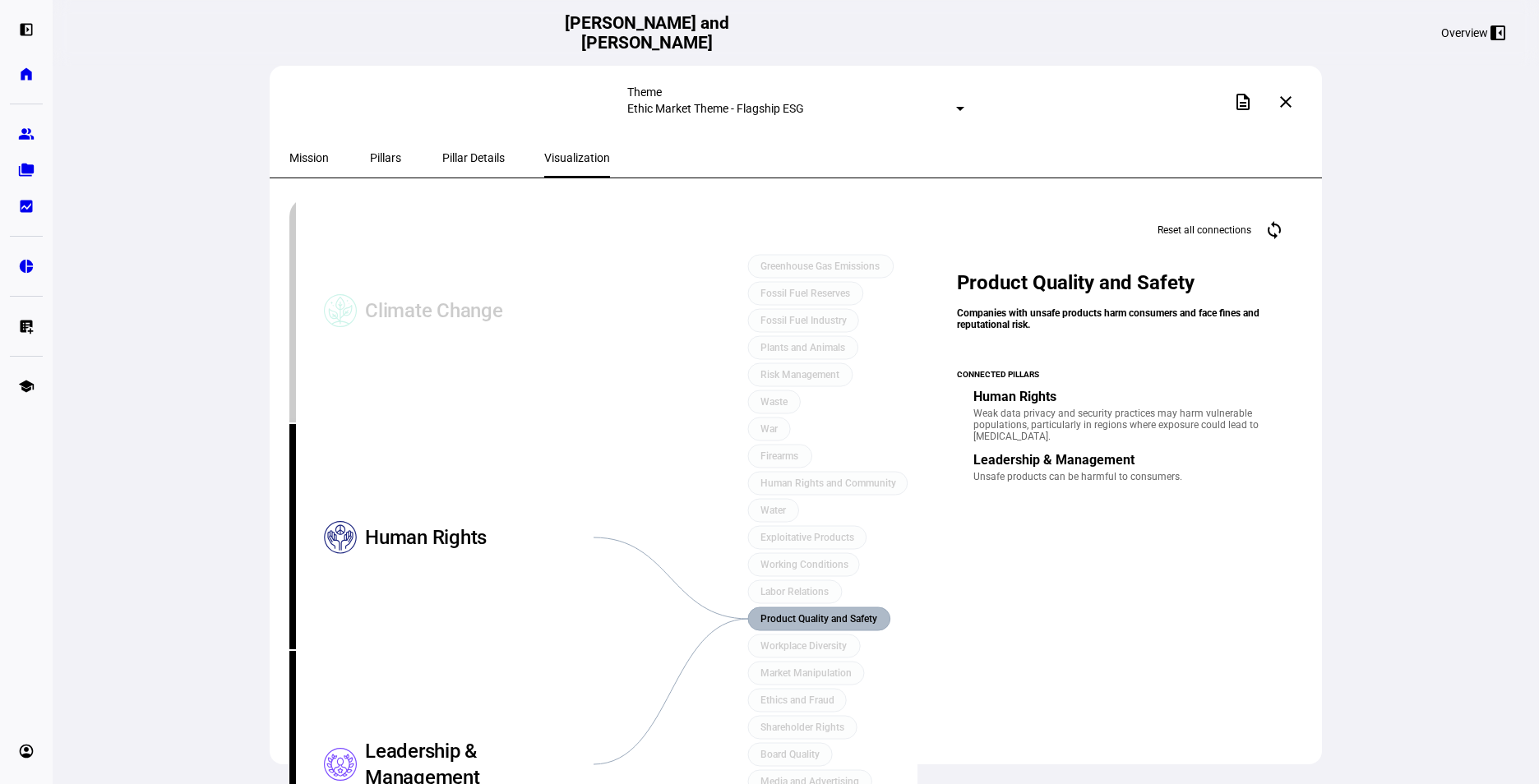
scroll to position [0, 0]
click at [245, 227] on div "Theme Ethic Market Theme - Flagship ESG description close Mission Pillars Pilla…" at bounding box center [796, 392] width 1486 height 784
click at [1291, 100] on mat-icon "close" at bounding box center [1285, 102] width 20 height 20
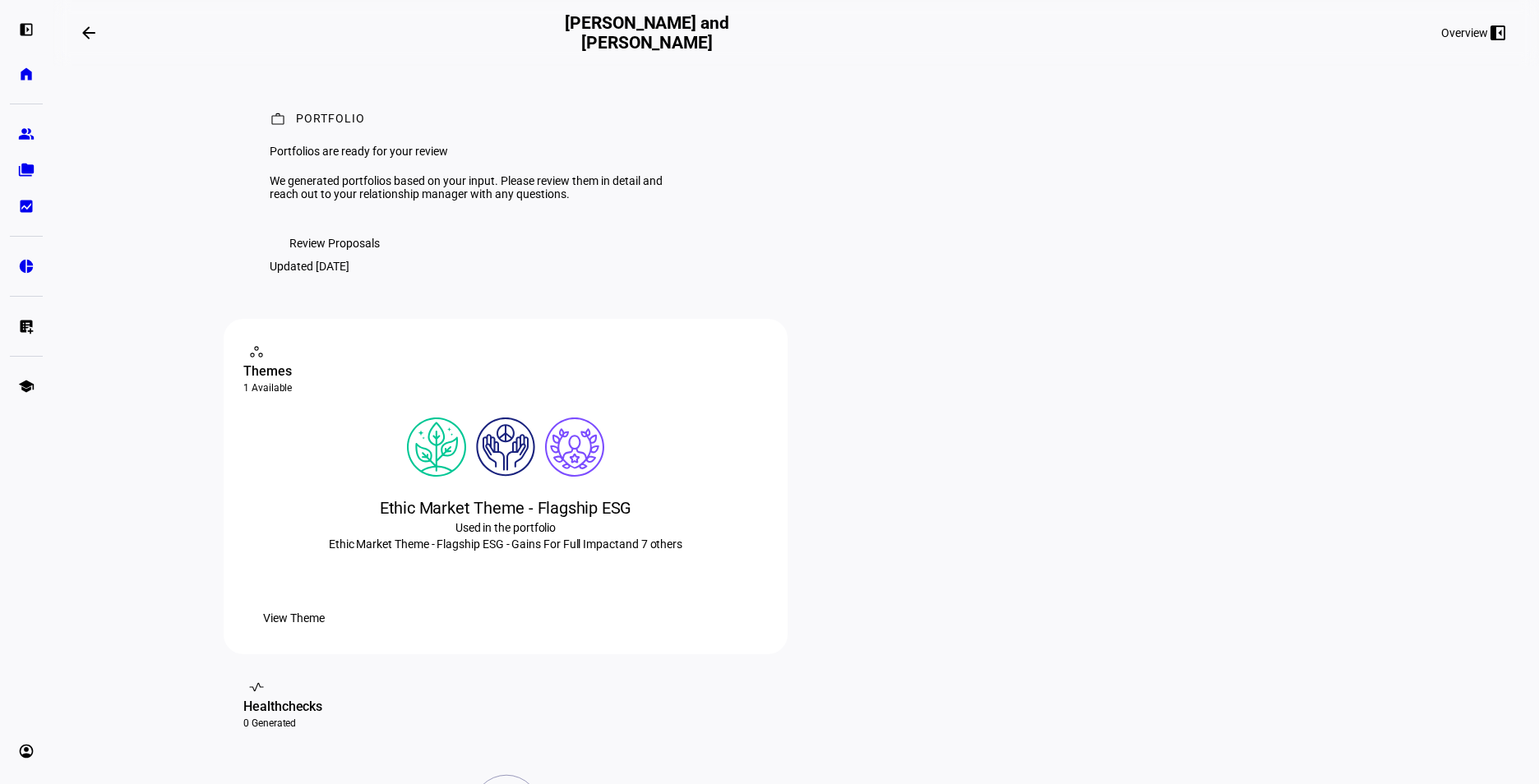
click at [323, 259] on span "Review Proposals" at bounding box center [334, 244] width 90 height 33
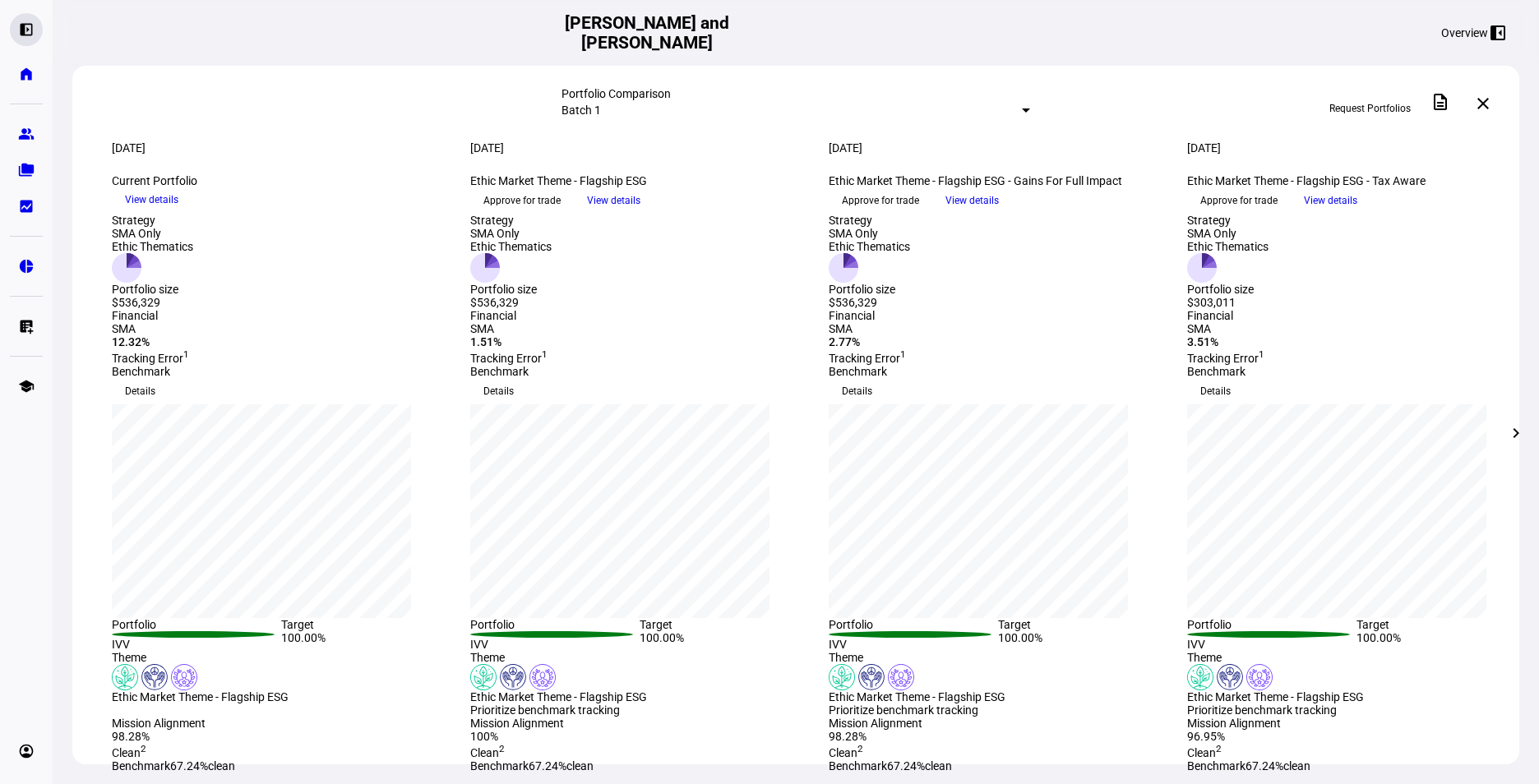
click at [22, 36] on eth-mat-symbol "left_panel_open" at bounding box center [26, 29] width 17 height 17
